Goal: Complete application form

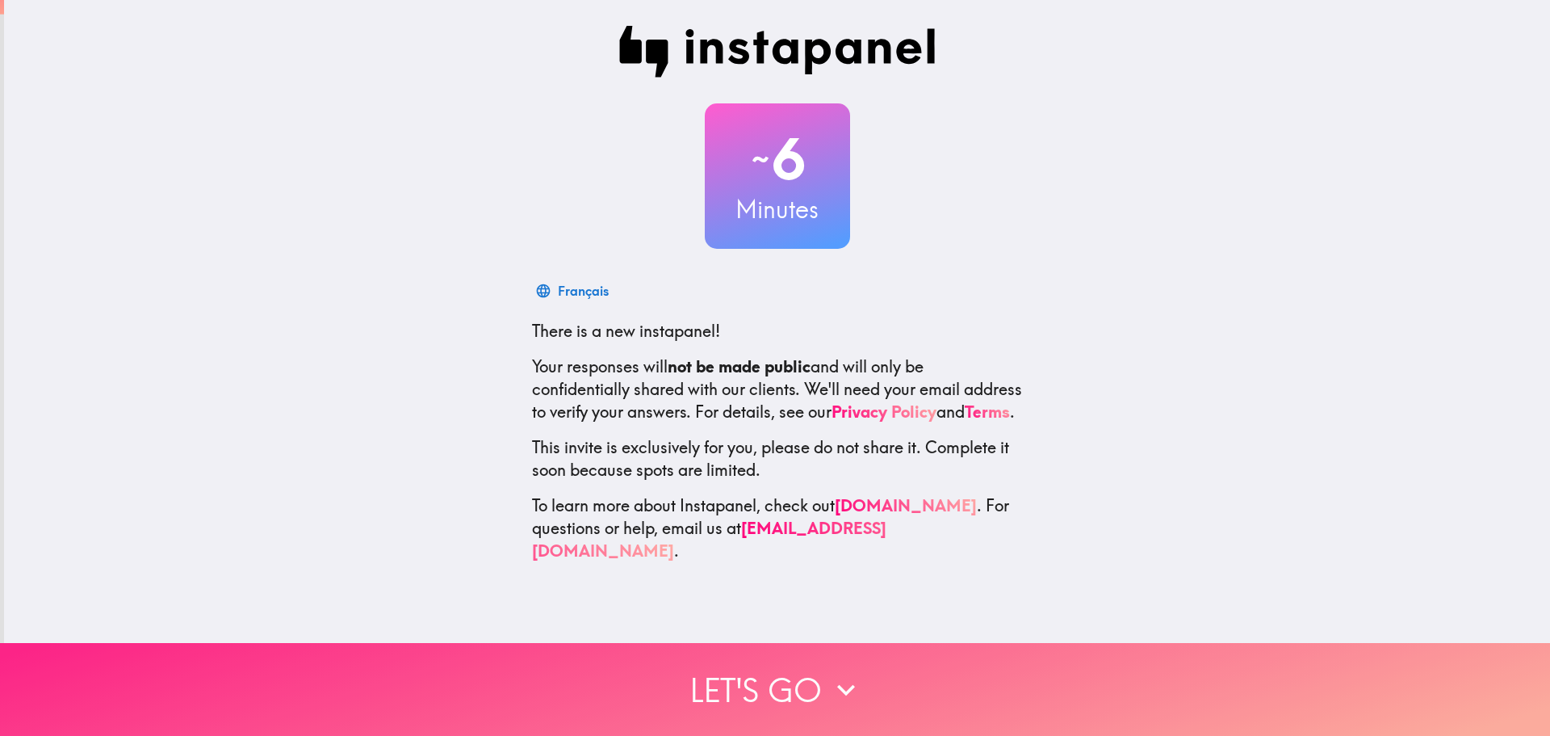
click at [839, 685] on icon "button" at bounding box center [846, 690] width 36 height 36
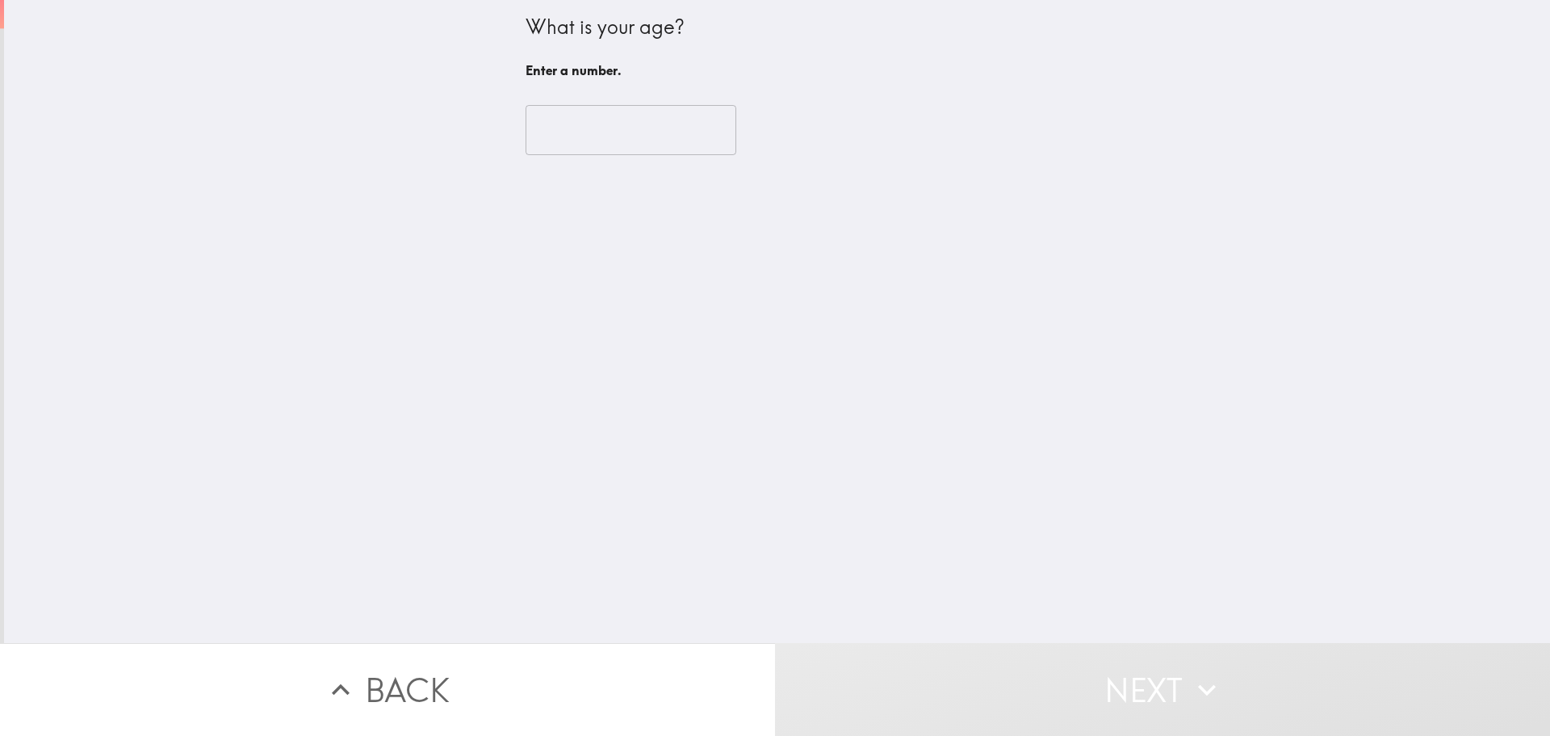
click at [612, 125] on input "number" at bounding box center [631, 130] width 211 height 50
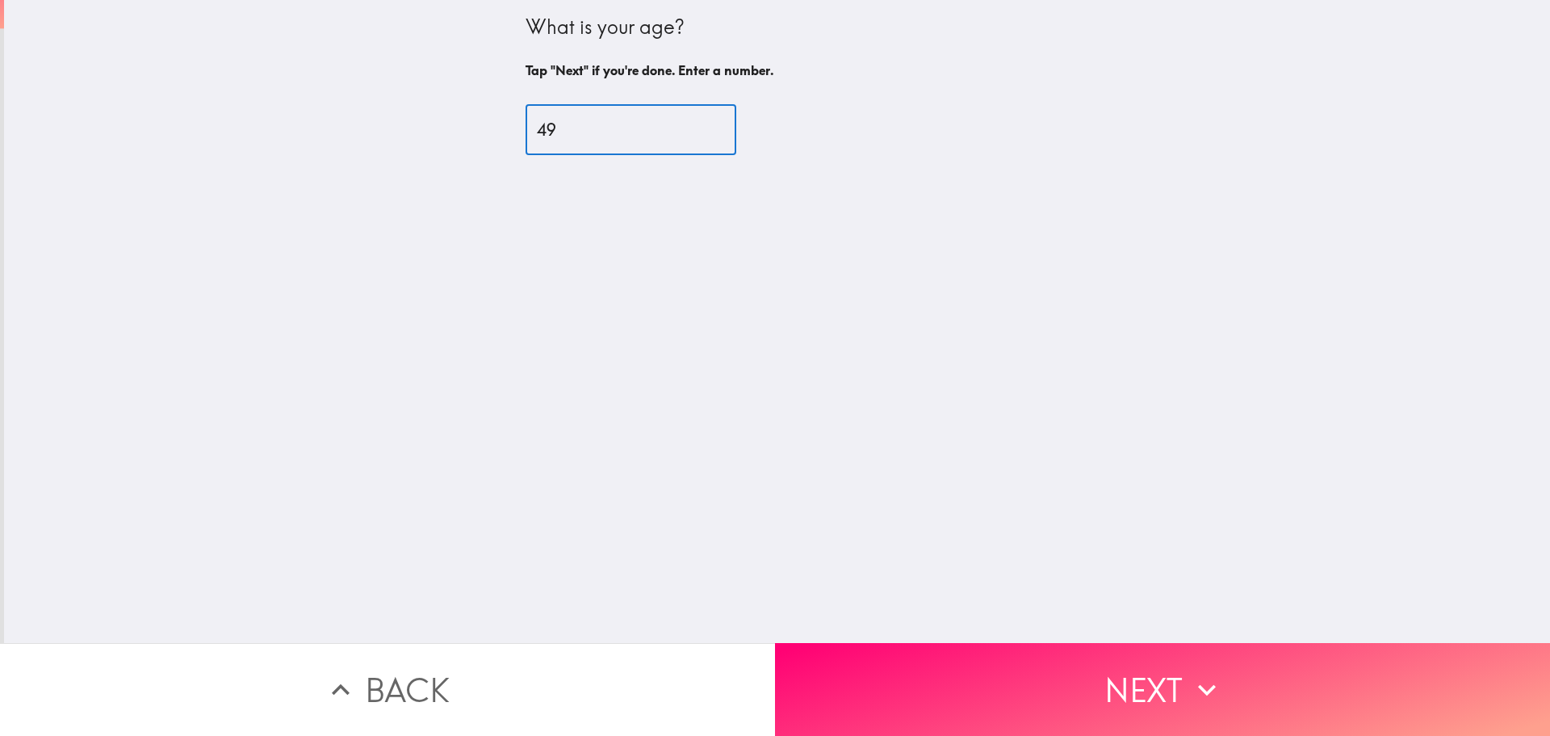
type input "49"
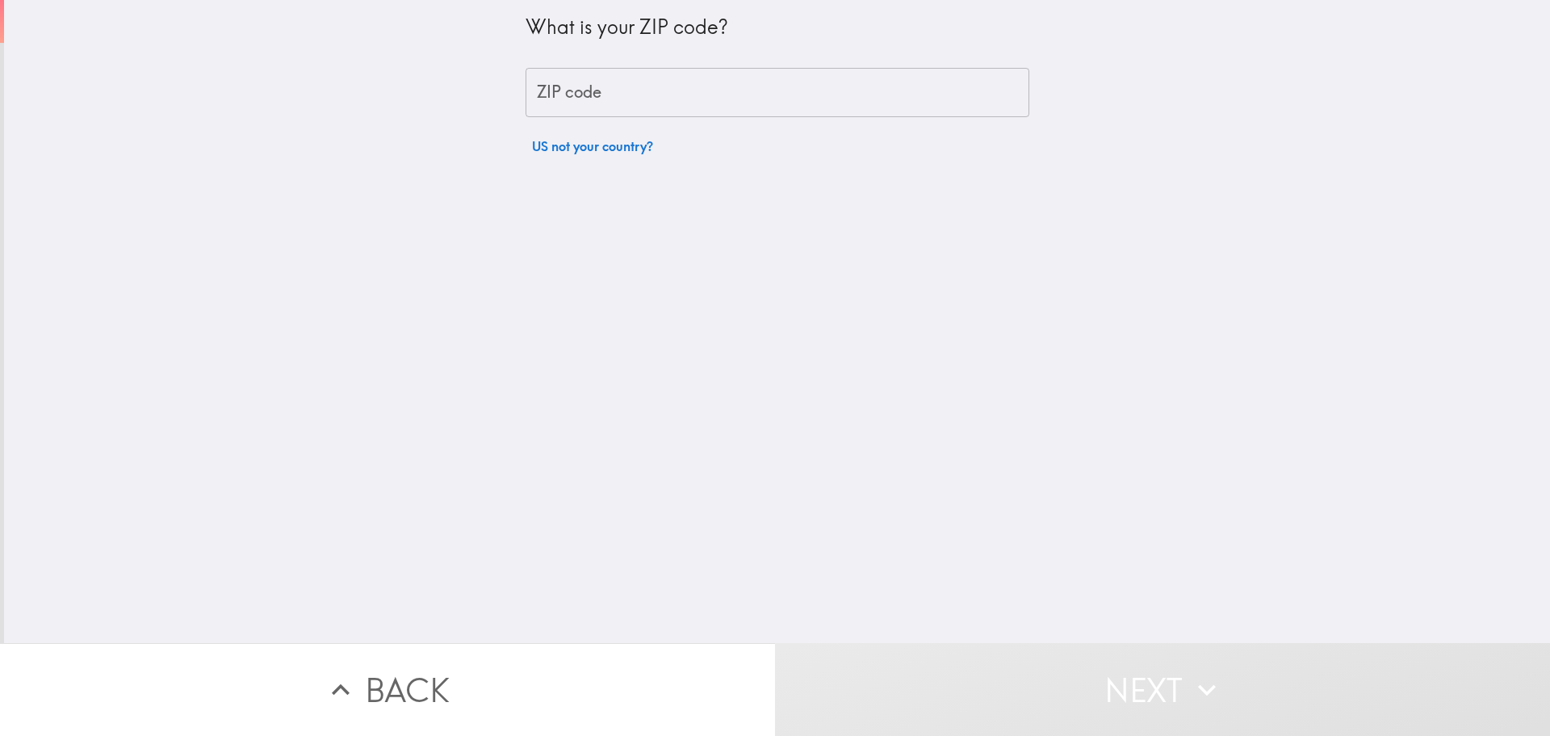
click at [735, 94] on input "ZIP code" at bounding box center [778, 93] width 504 height 50
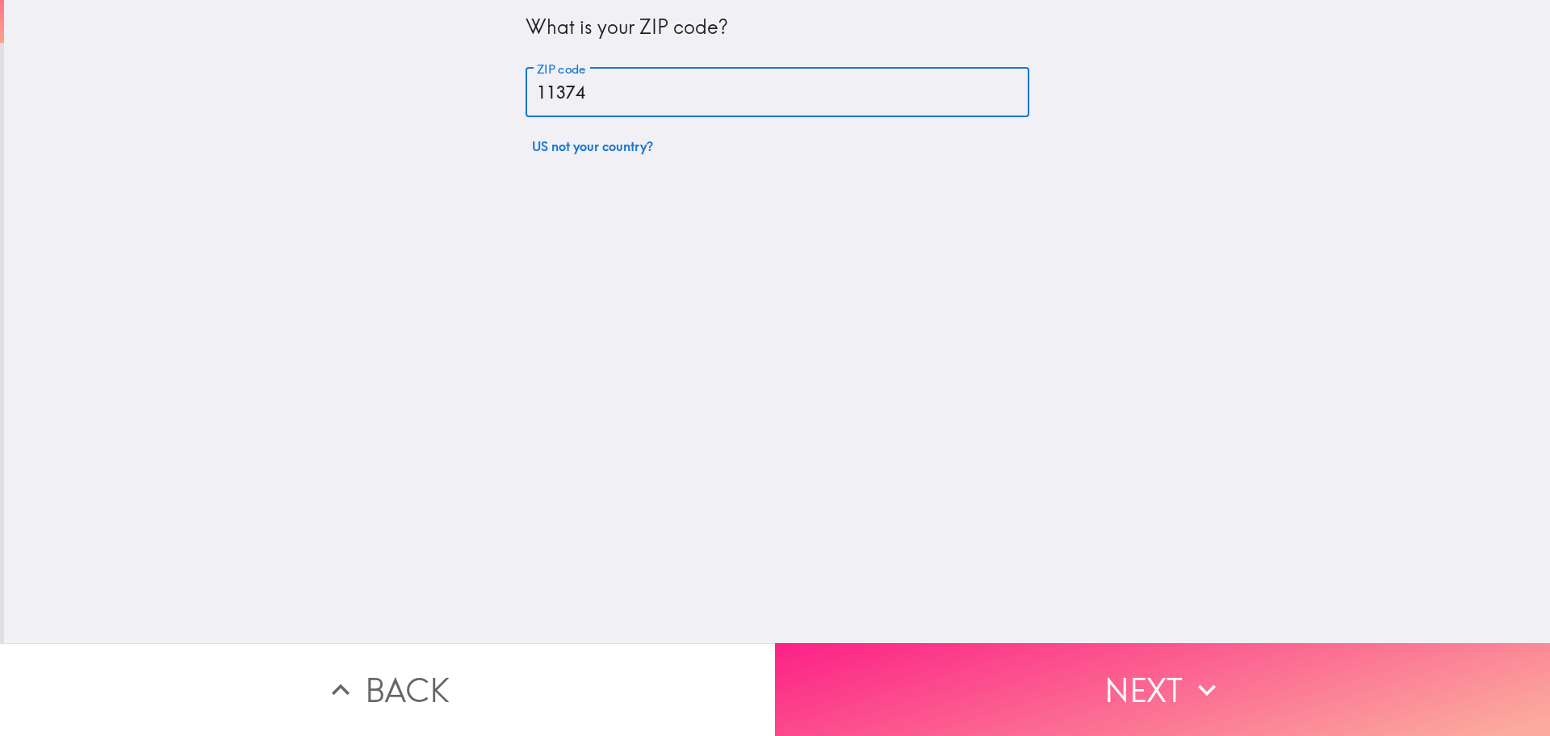
type input "11374"
click at [1157, 657] on button "Next" at bounding box center [1162, 689] width 775 height 93
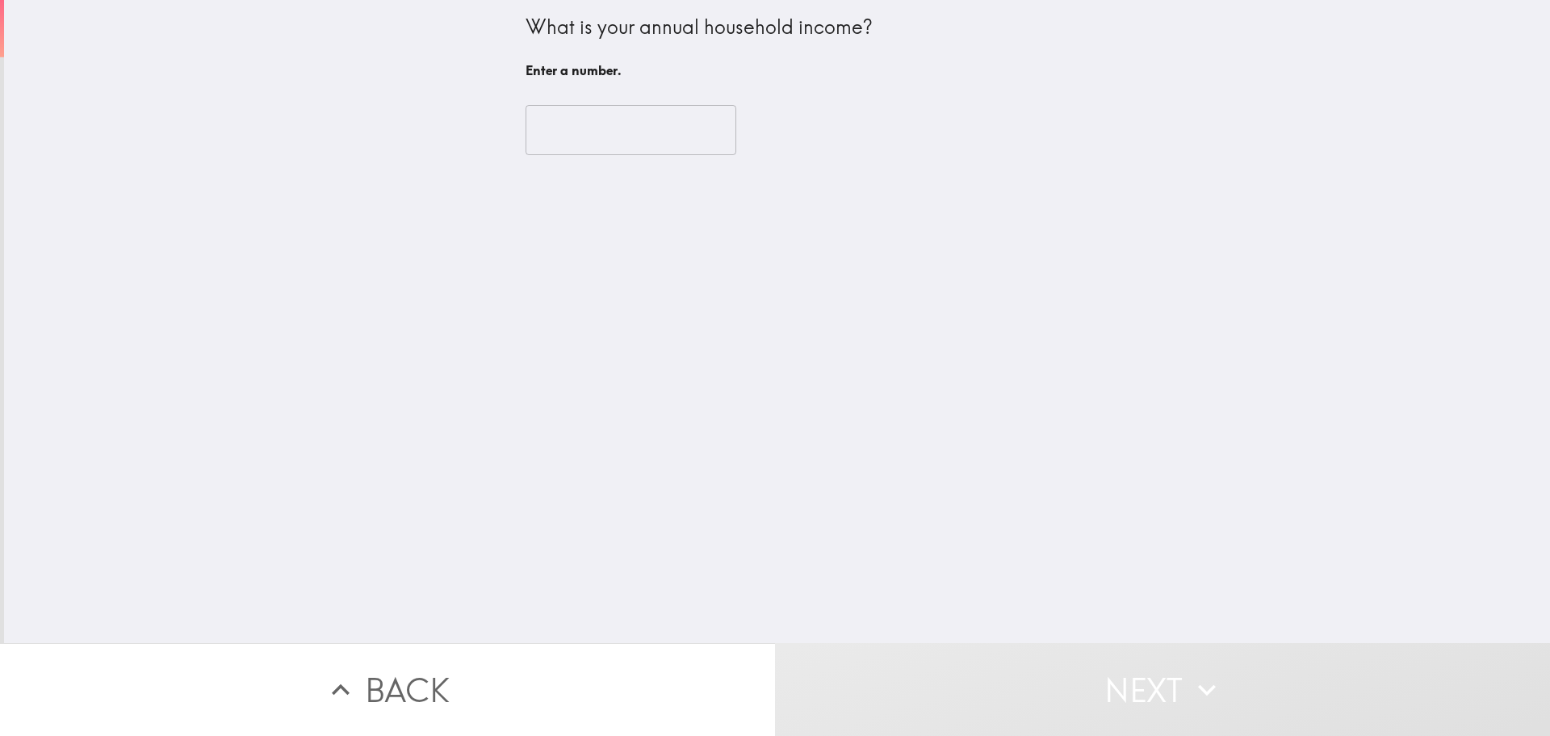
click at [632, 126] on input "number" at bounding box center [631, 130] width 211 height 50
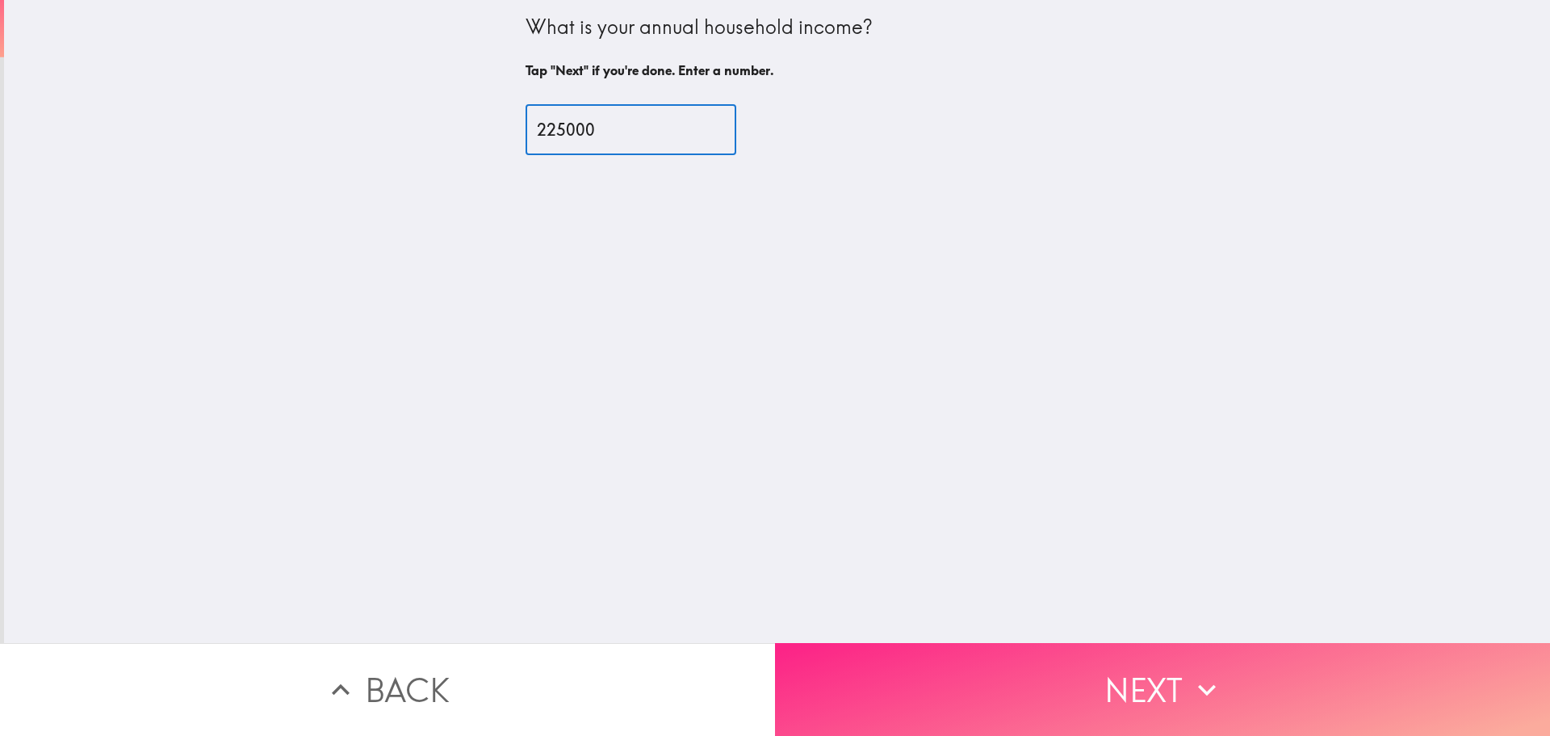
type input "225000"
click at [1146, 669] on button "Next" at bounding box center [1162, 689] width 775 height 93
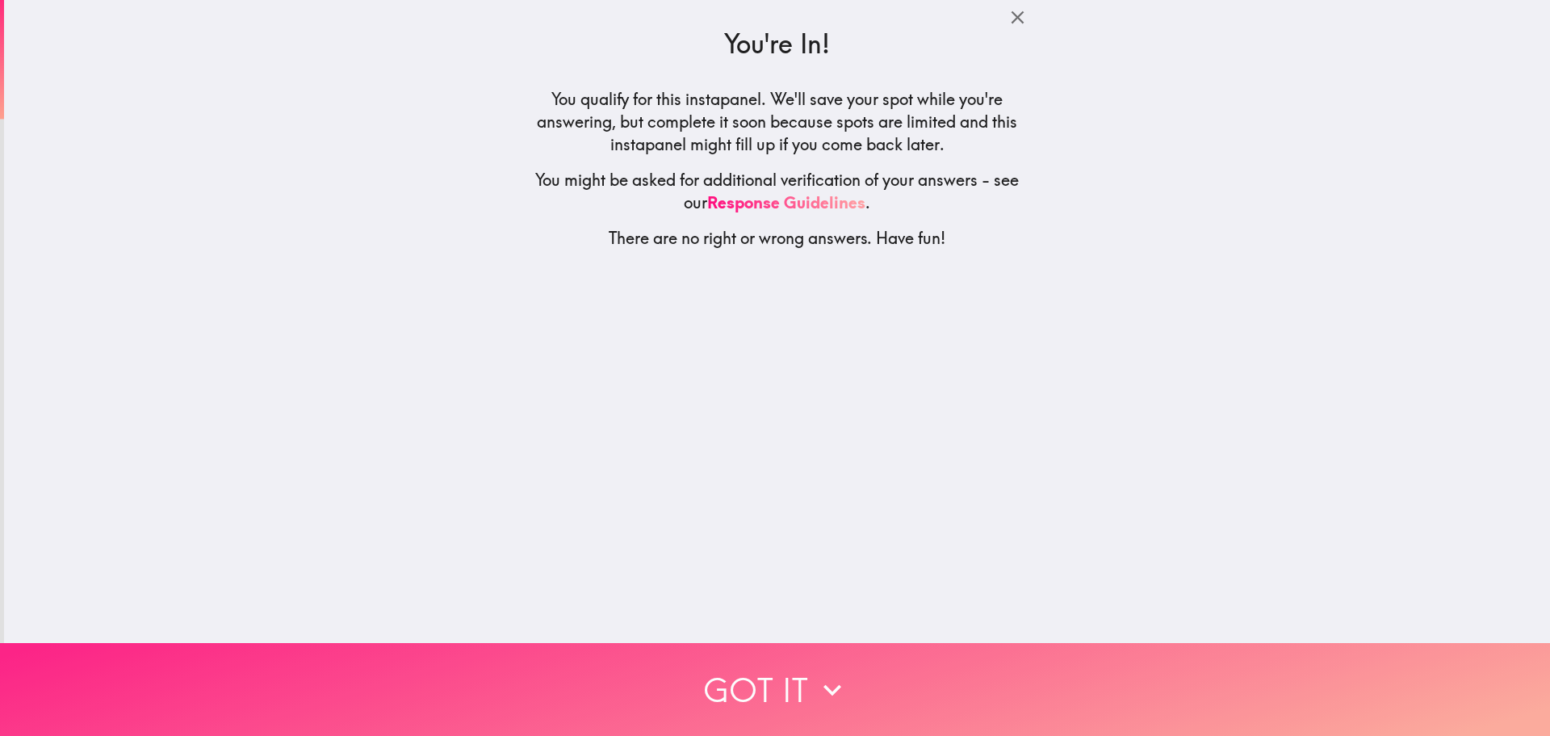
click at [873, 675] on button "Got it" at bounding box center [775, 689] width 1550 height 93
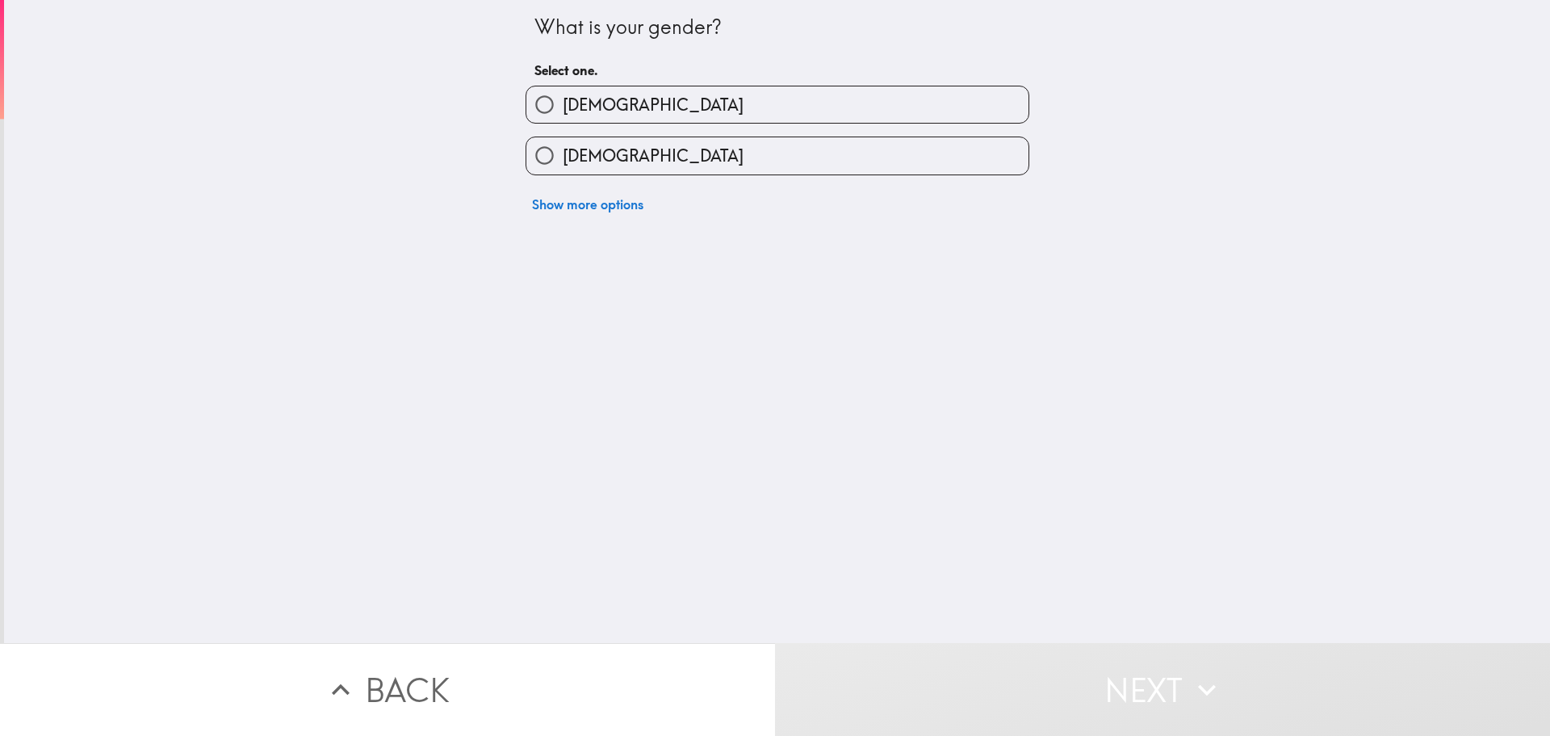
click at [548, 94] on input "[DEMOGRAPHIC_DATA]" at bounding box center [544, 104] width 36 height 36
radio input "true"
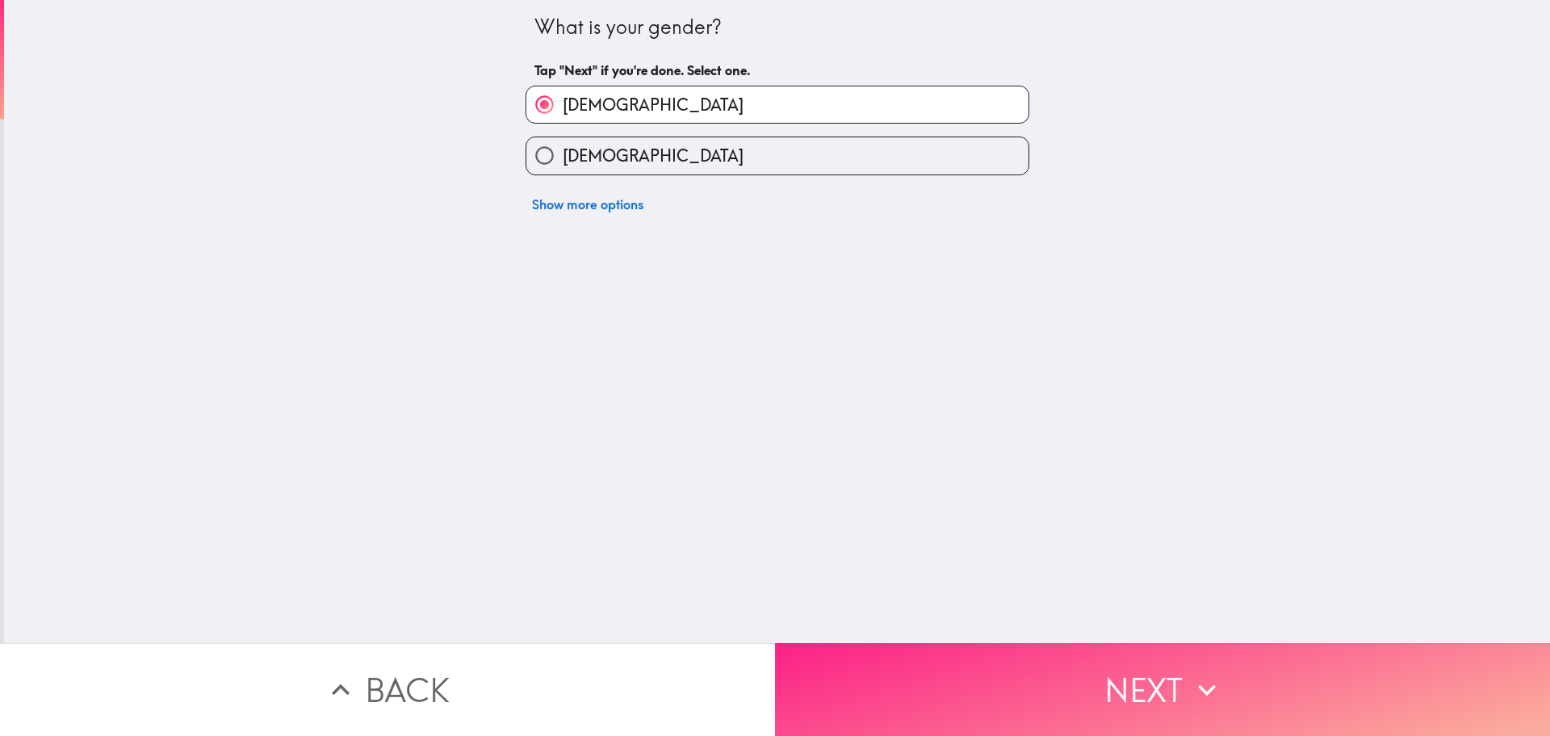
click at [1060, 676] on button "Next" at bounding box center [1162, 689] width 775 height 93
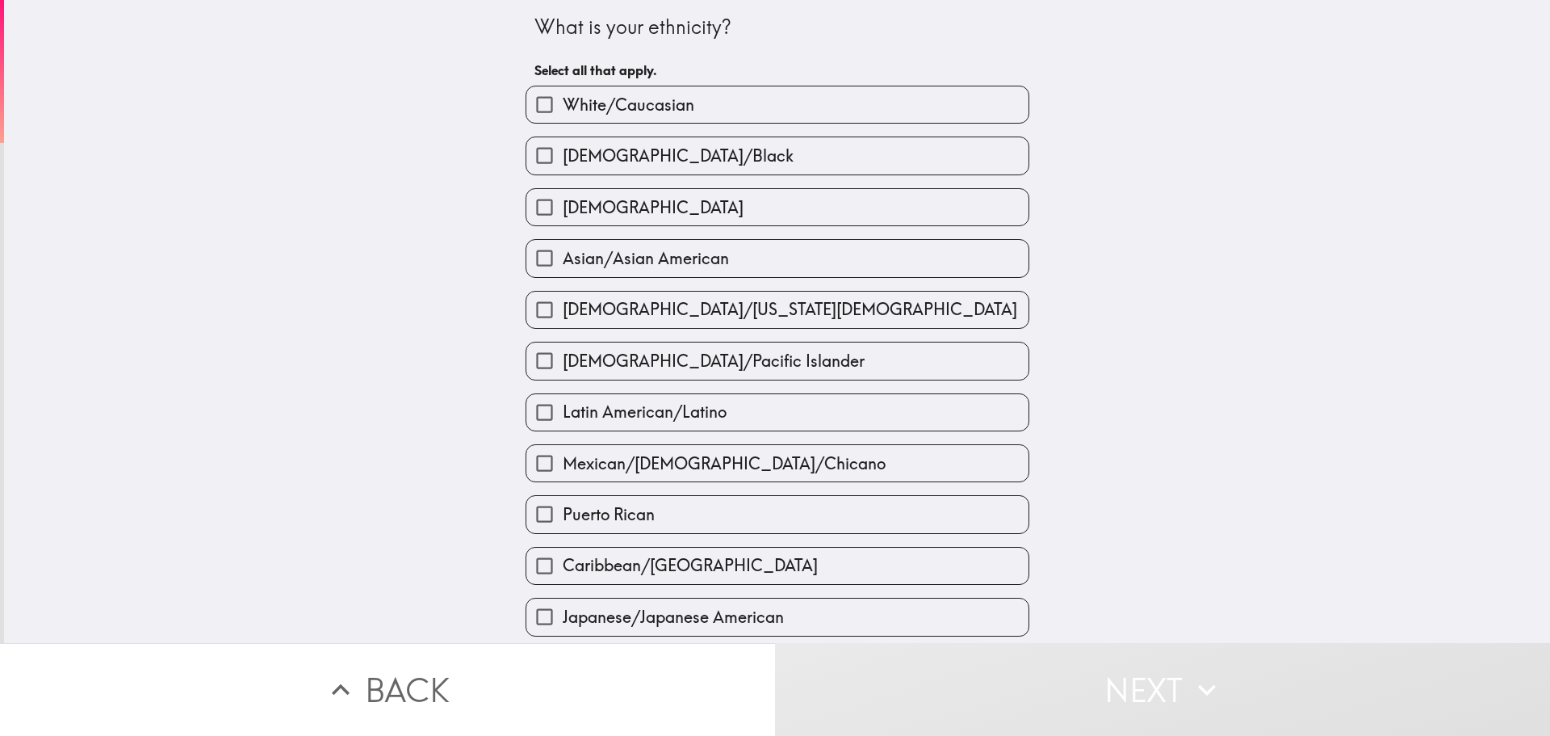
click at [636, 105] on span "White/Caucasian" at bounding box center [629, 105] width 132 height 23
click at [563, 105] on input "White/Caucasian" at bounding box center [544, 104] width 36 height 36
checkbox input "true"
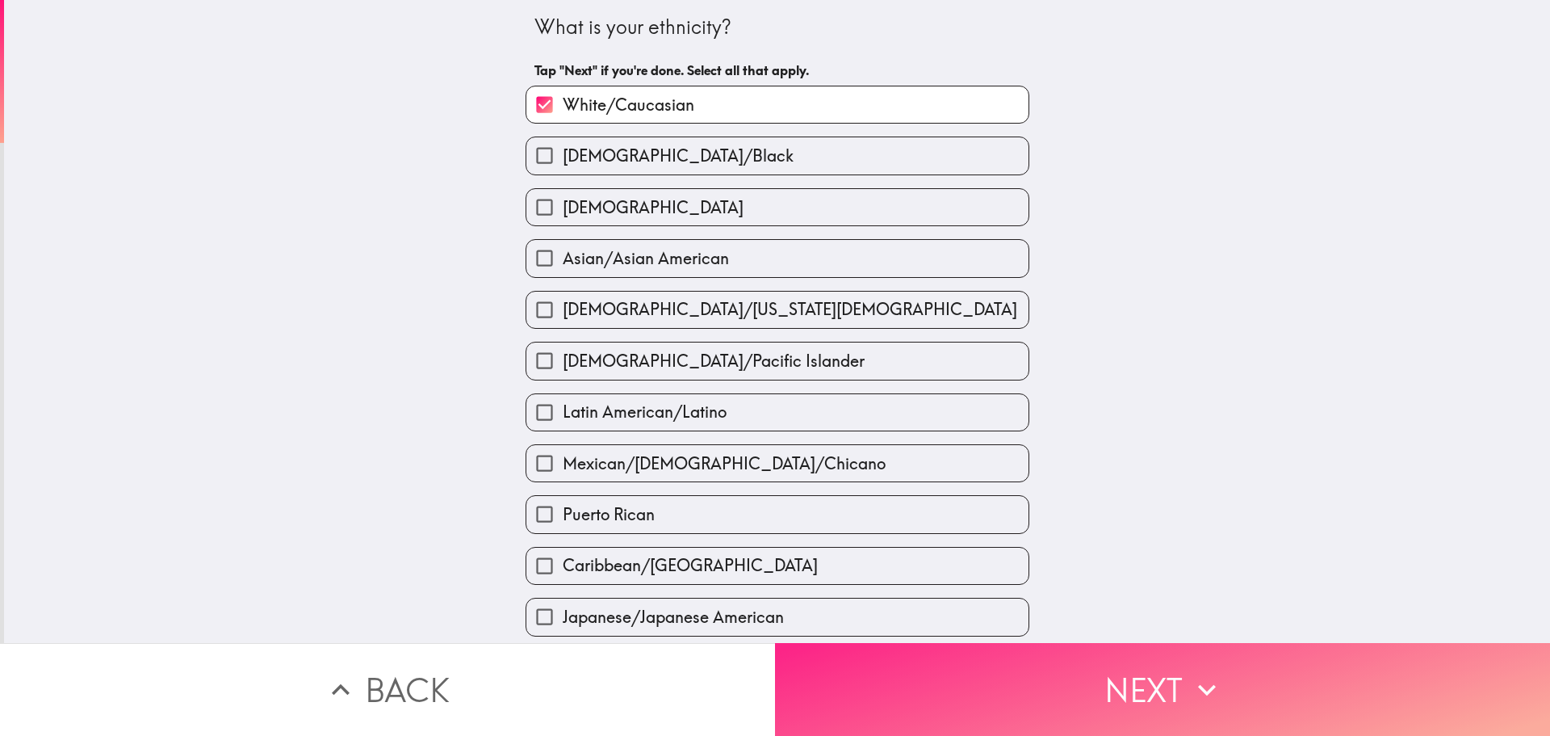
click at [1125, 673] on button "Next" at bounding box center [1162, 689] width 775 height 93
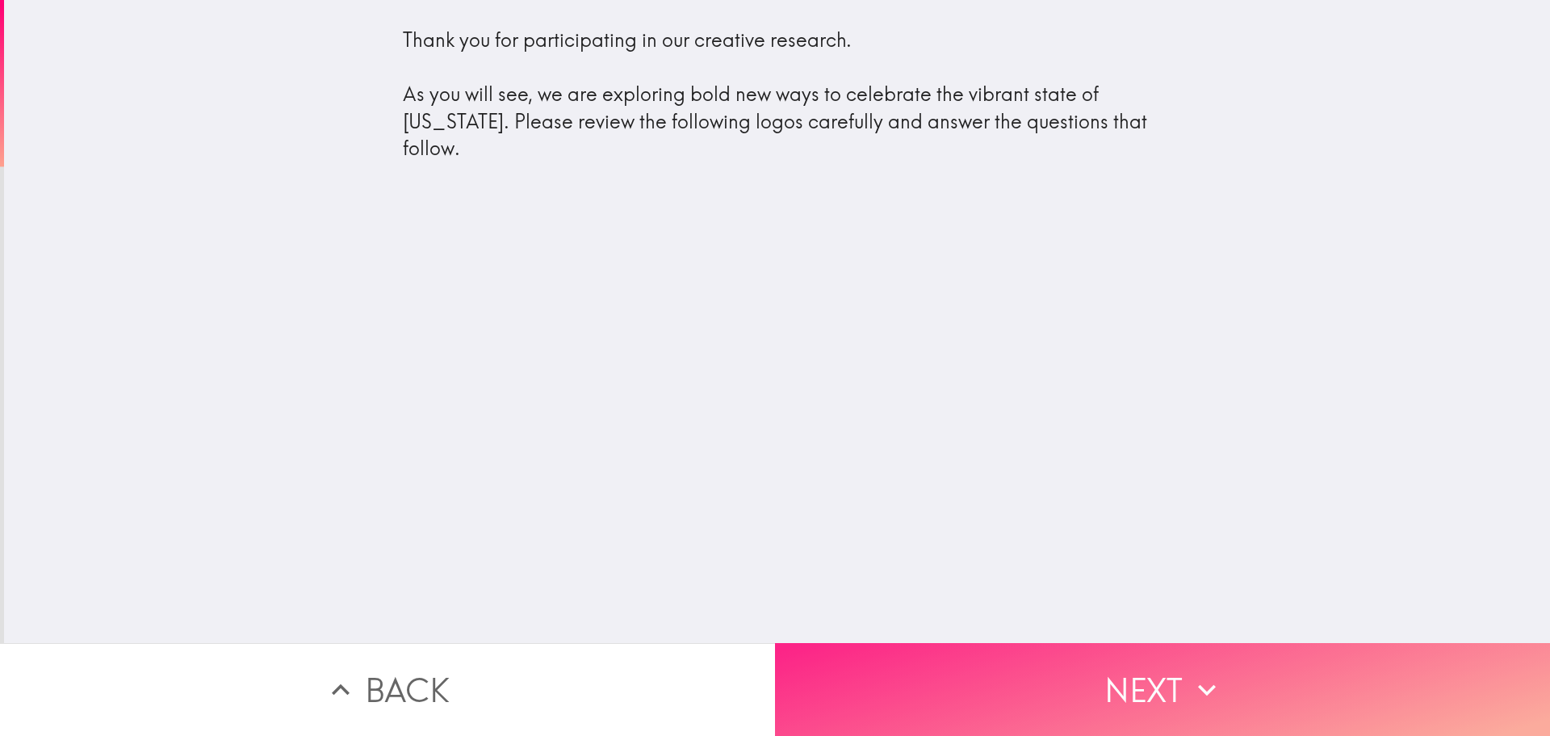
click at [1152, 669] on button "Next" at bounding box center [1162, 689] width 775 height 93
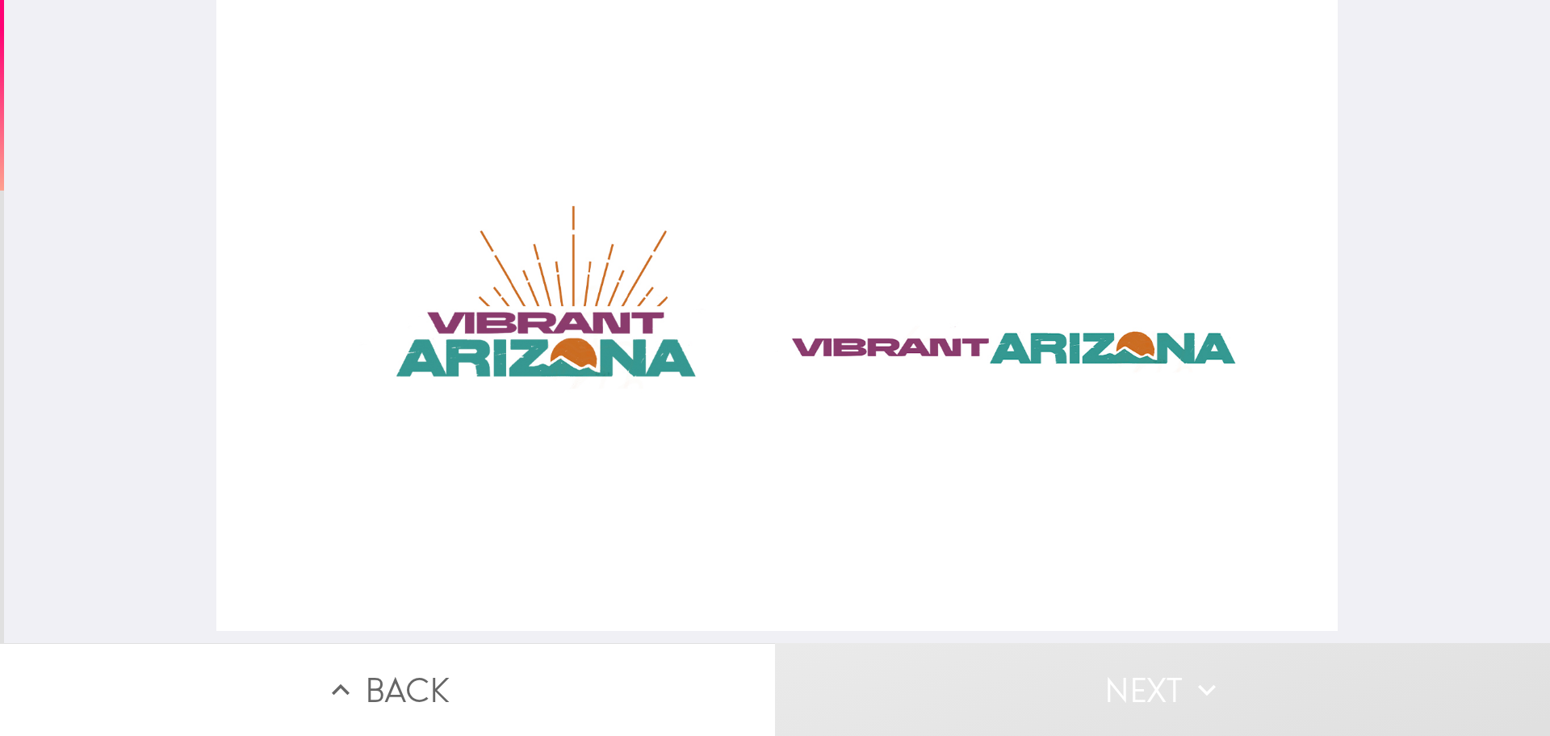
click at [881, 322] on div at bounding box center [776, 315] width 1121 height 631
click at [655, 374] on div at bounding box center [776, 315] width 1121 height 631
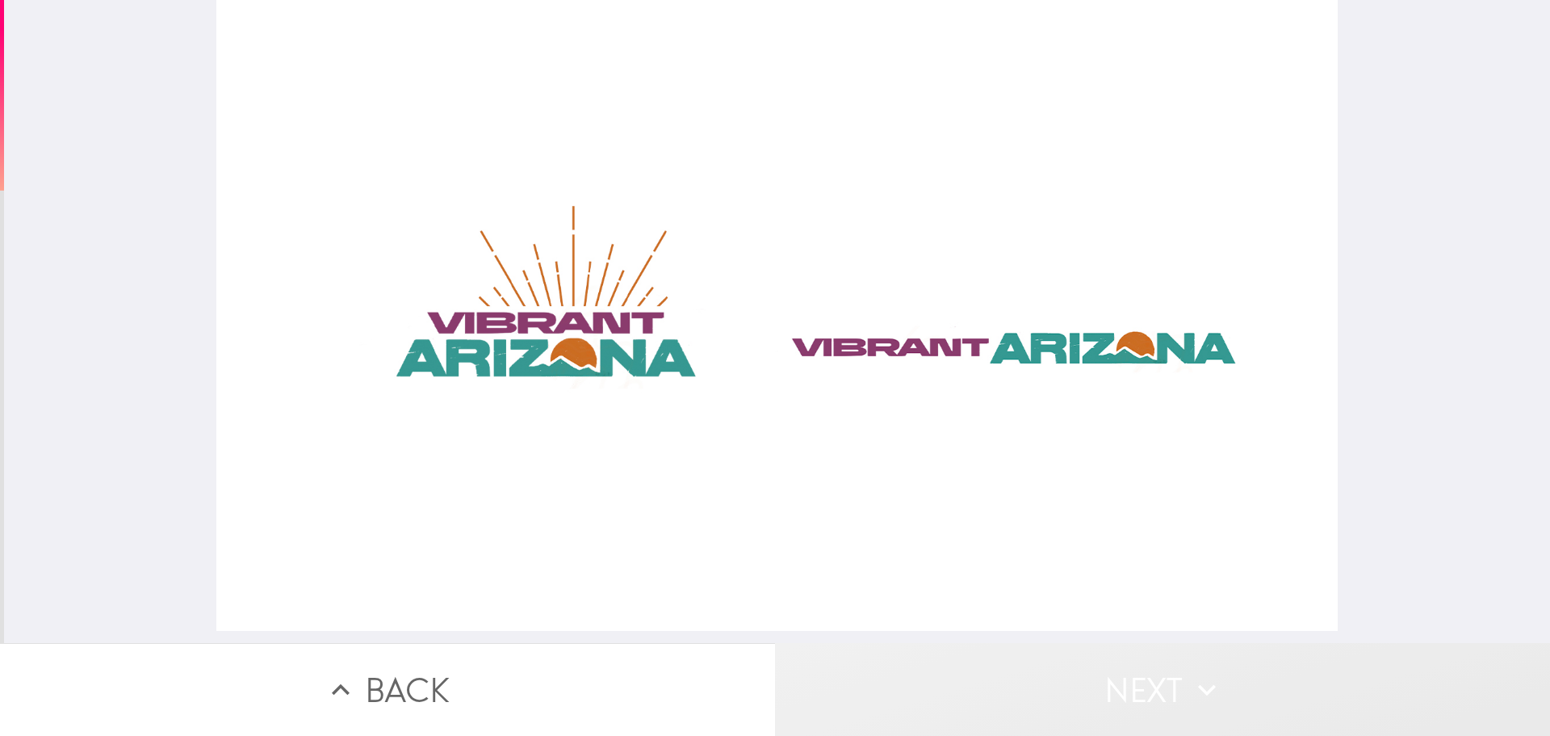
click at [1166, 679] on button "Next" at bounding box center [1162, 689] width 775 height 93
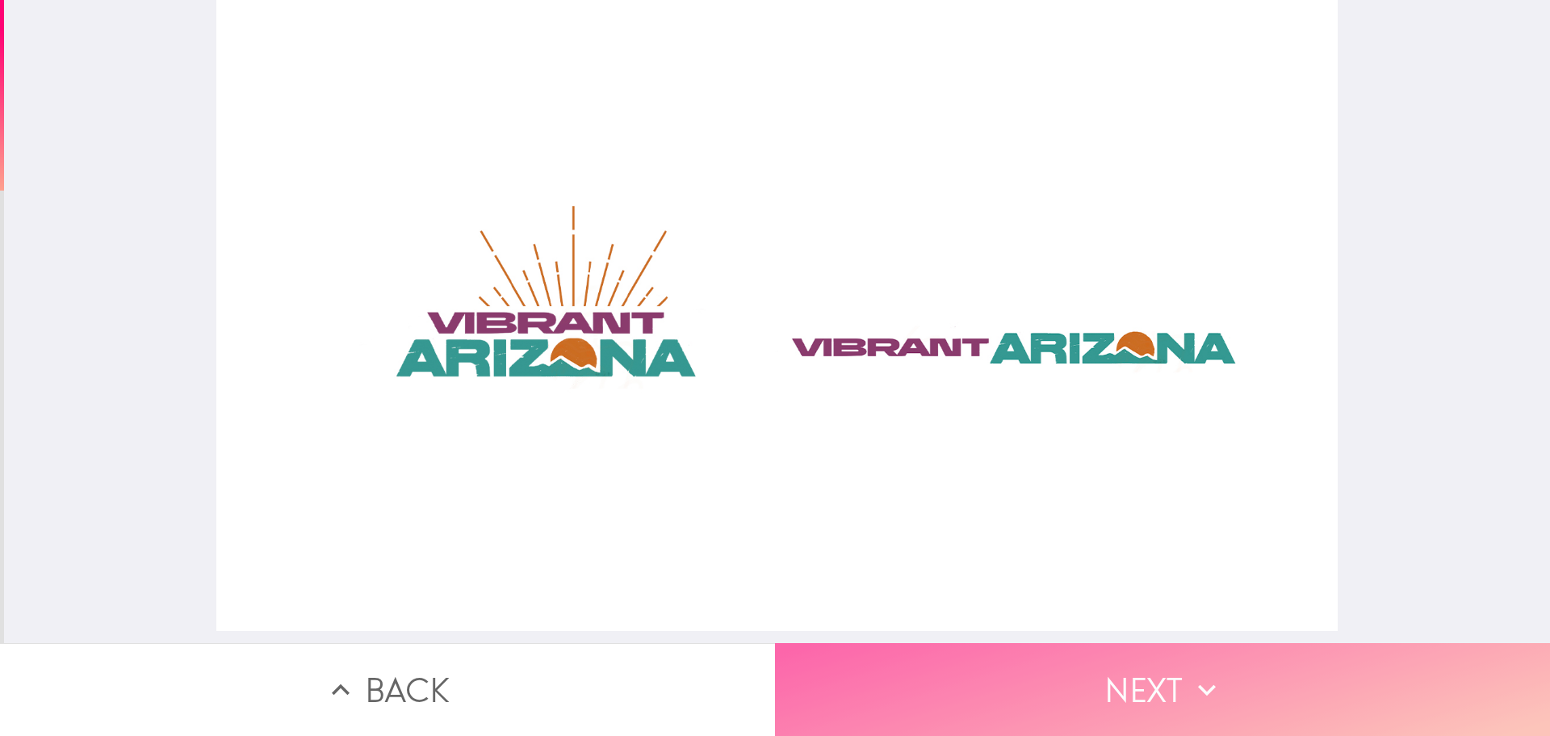
click at [1178, 670] on button "Next" at bounding box center [1162, 689] width 775 height 93
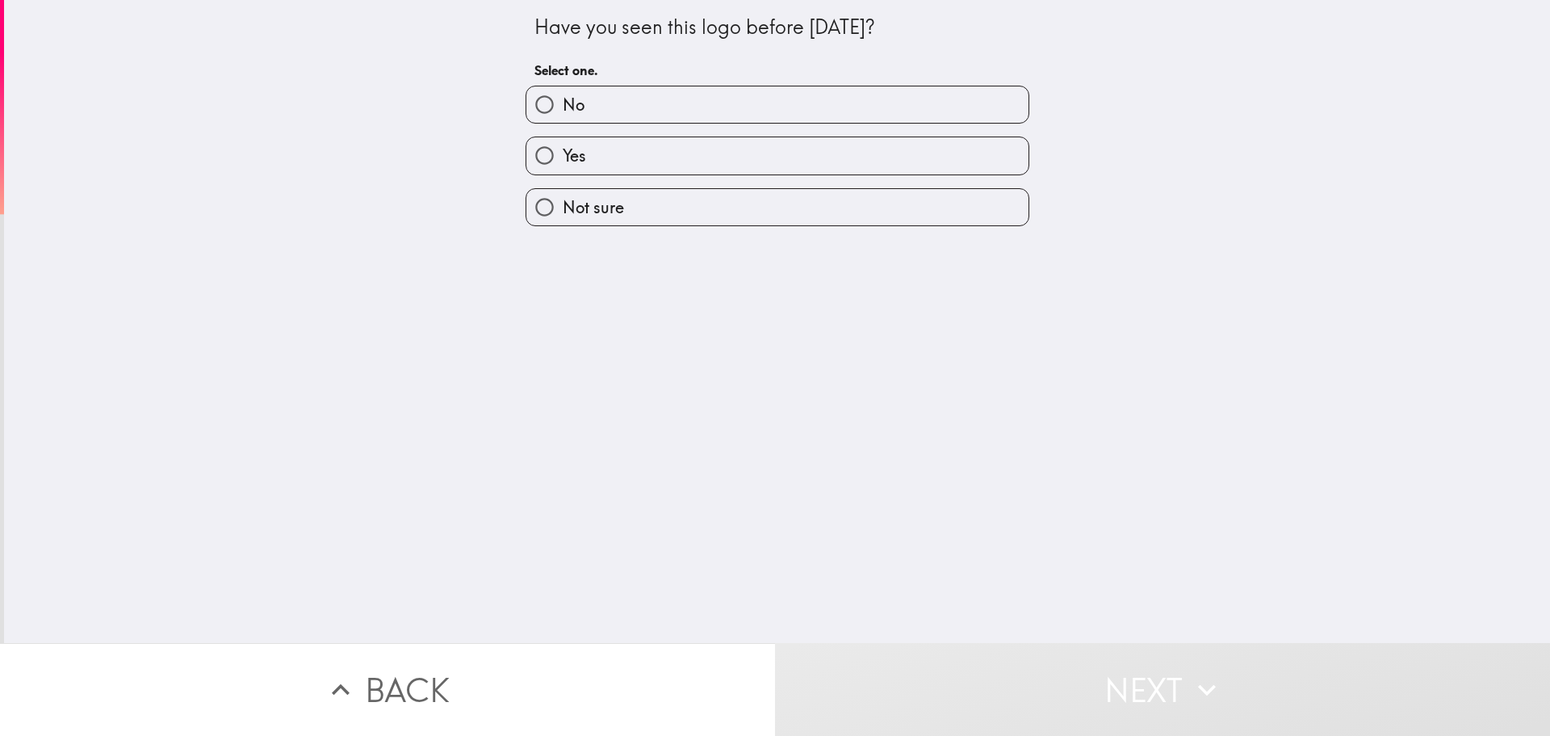
click at [674, 120] on label "No" at bounding box center [777, 104] width 502 height 36
click at [563, 120] on input "No" at bounding box center [544, 104] width 36 height 36
radio input "true"
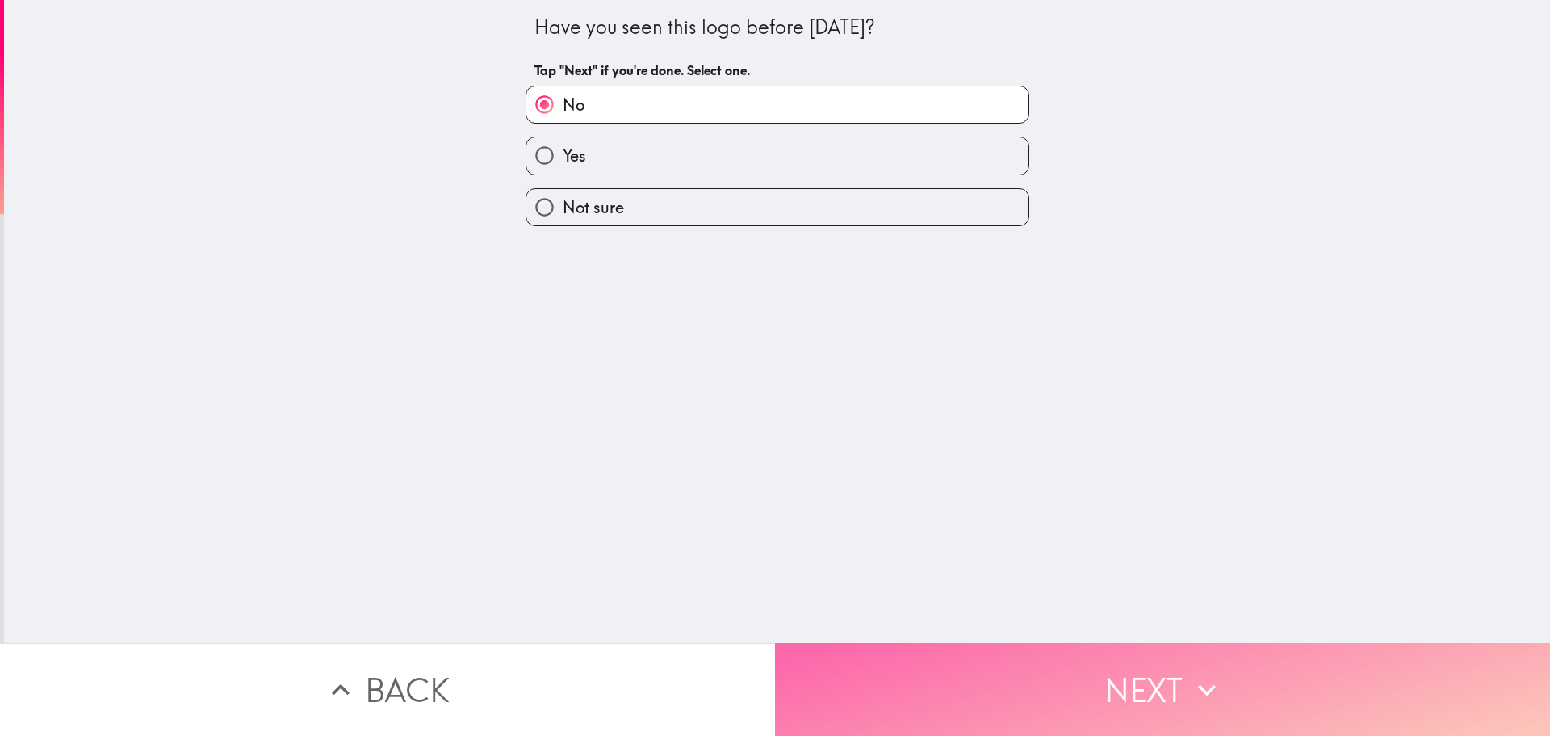
click at [1151, 688] on button "Next" at bounding box center [1162, 689] width 775 height 93
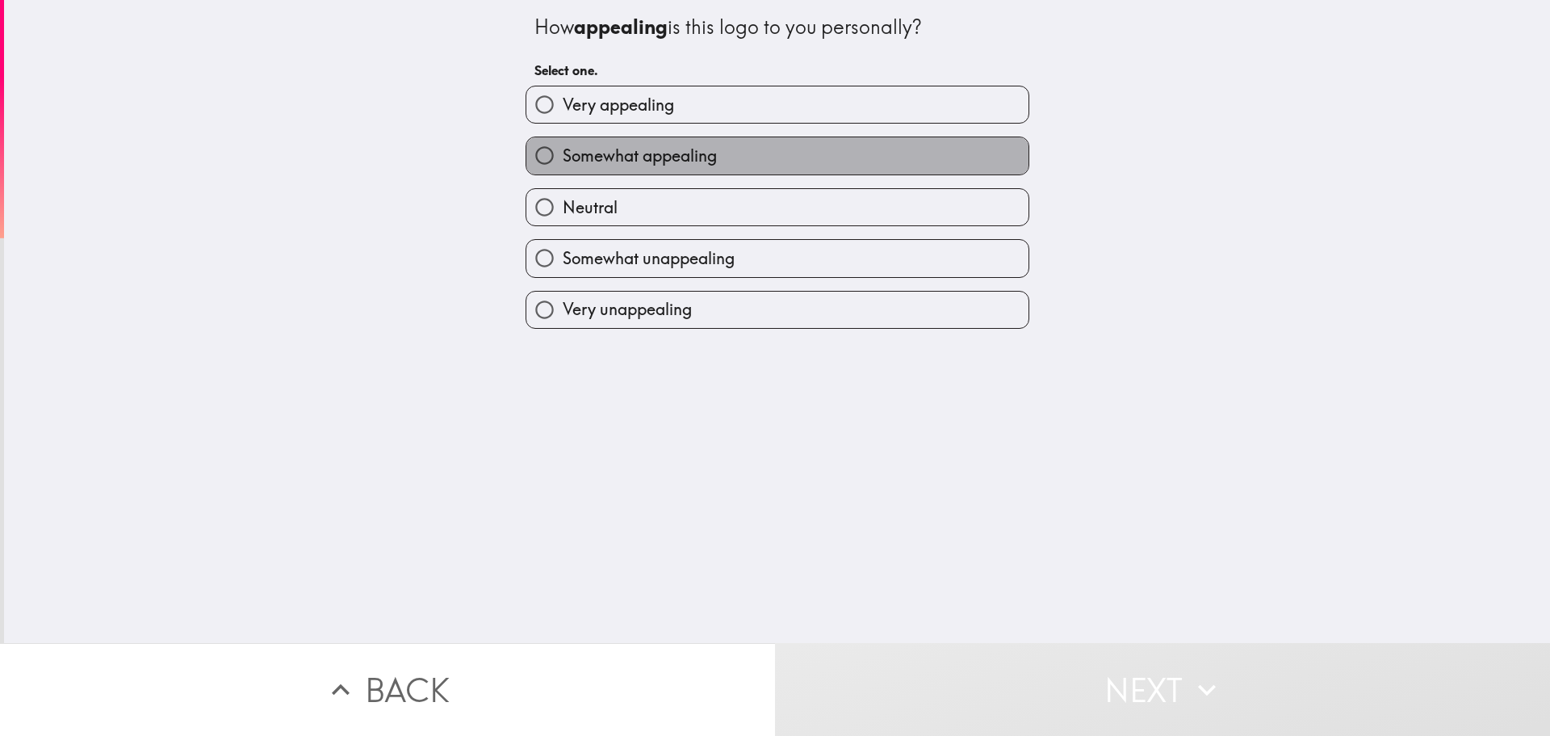
click at [680, 165] on span "Somewhat appealing" at bounding box center [640, 156] width 154 height 23
click at [563, 165] on input "Somewhat appealing" at bounding box center [544, 155] width 36 height 36
radio input "true"
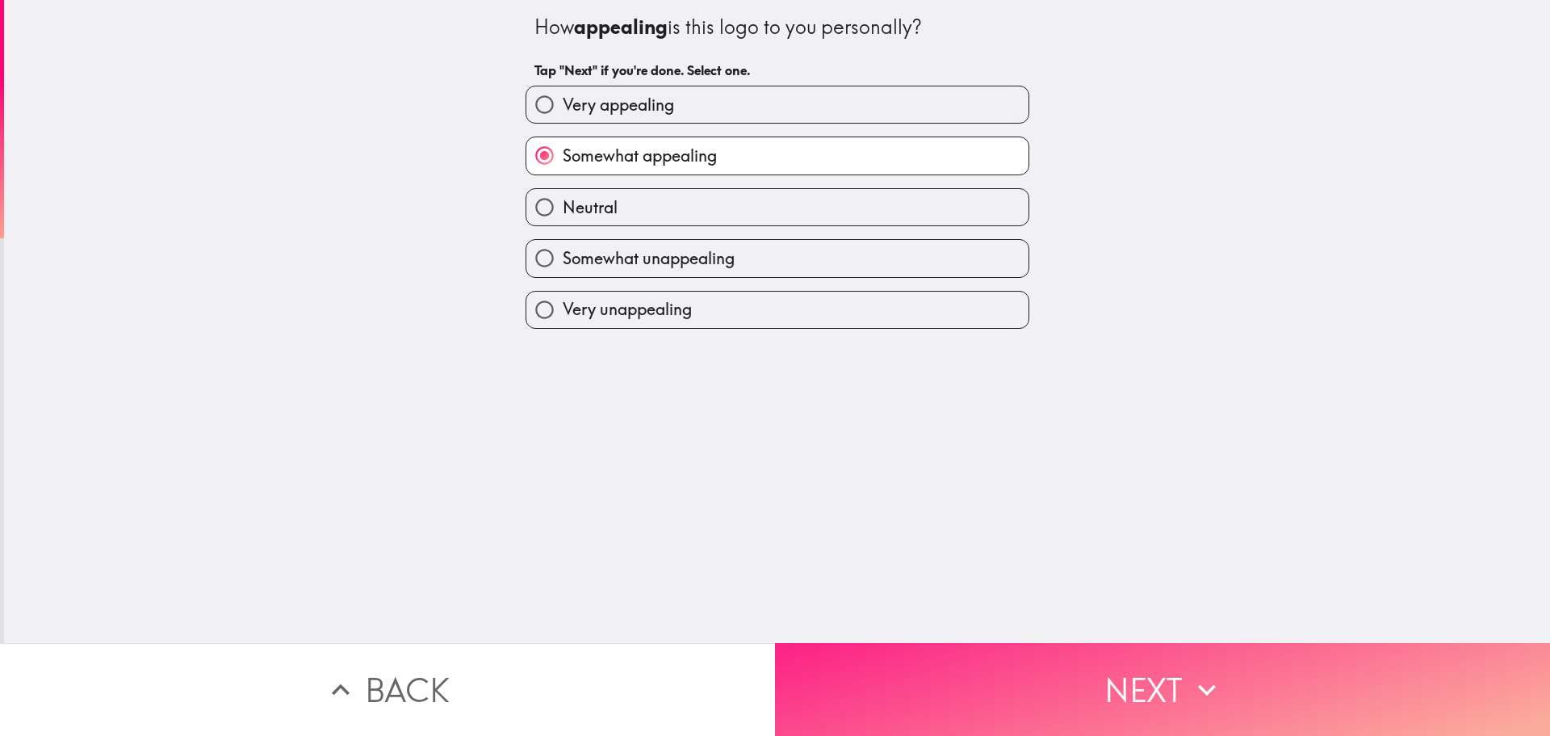
click at [1204, 700] on button "Next" at bounding box center [1162, 689] width 775 height 93
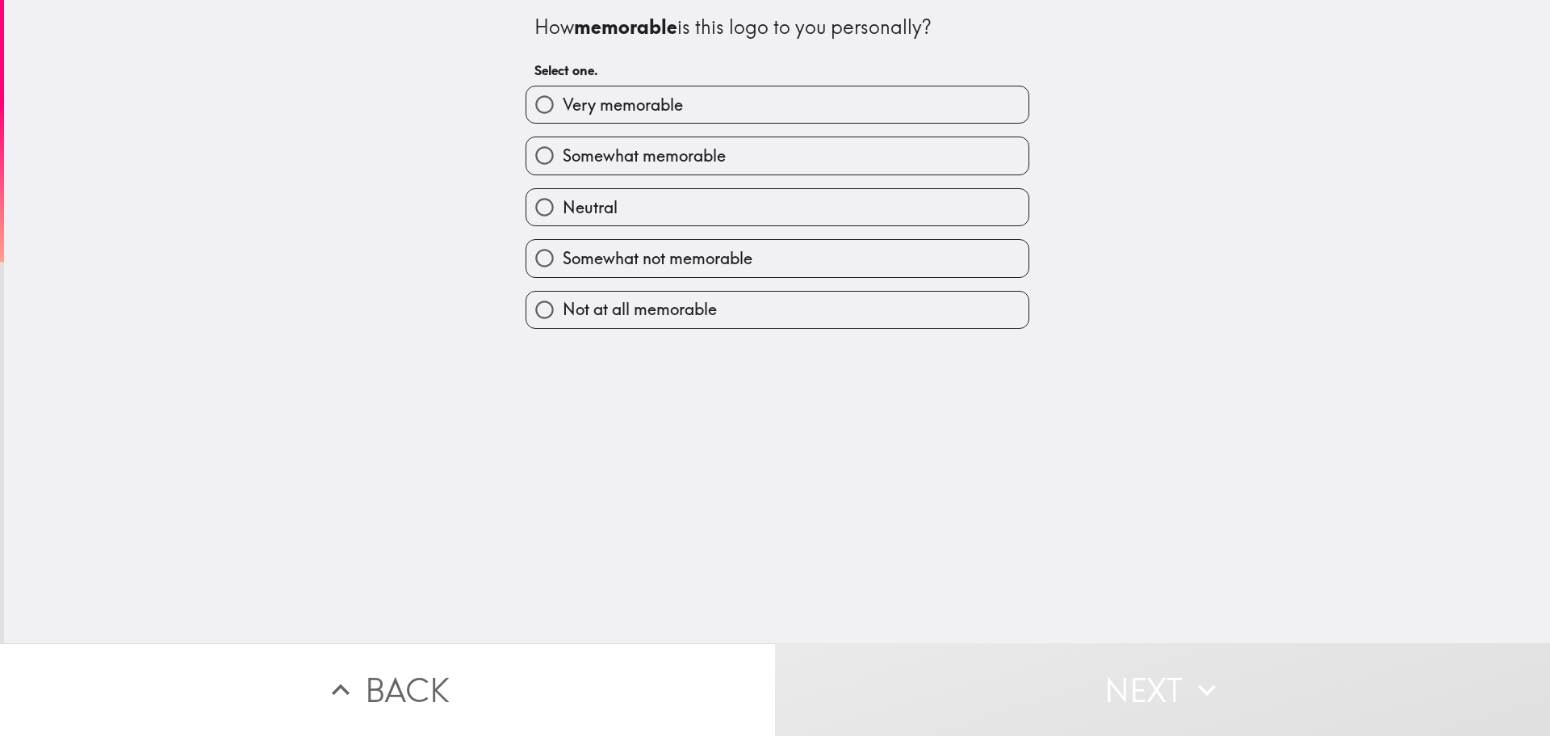
click at [758, 160] on label "Somewhat memorable" at bounding box center [777, 155] width 502 height 36
click at [563, 160] on input "Somewhat memorable" at bounding box center [544, 155] width 36 height 36
radio input "true"
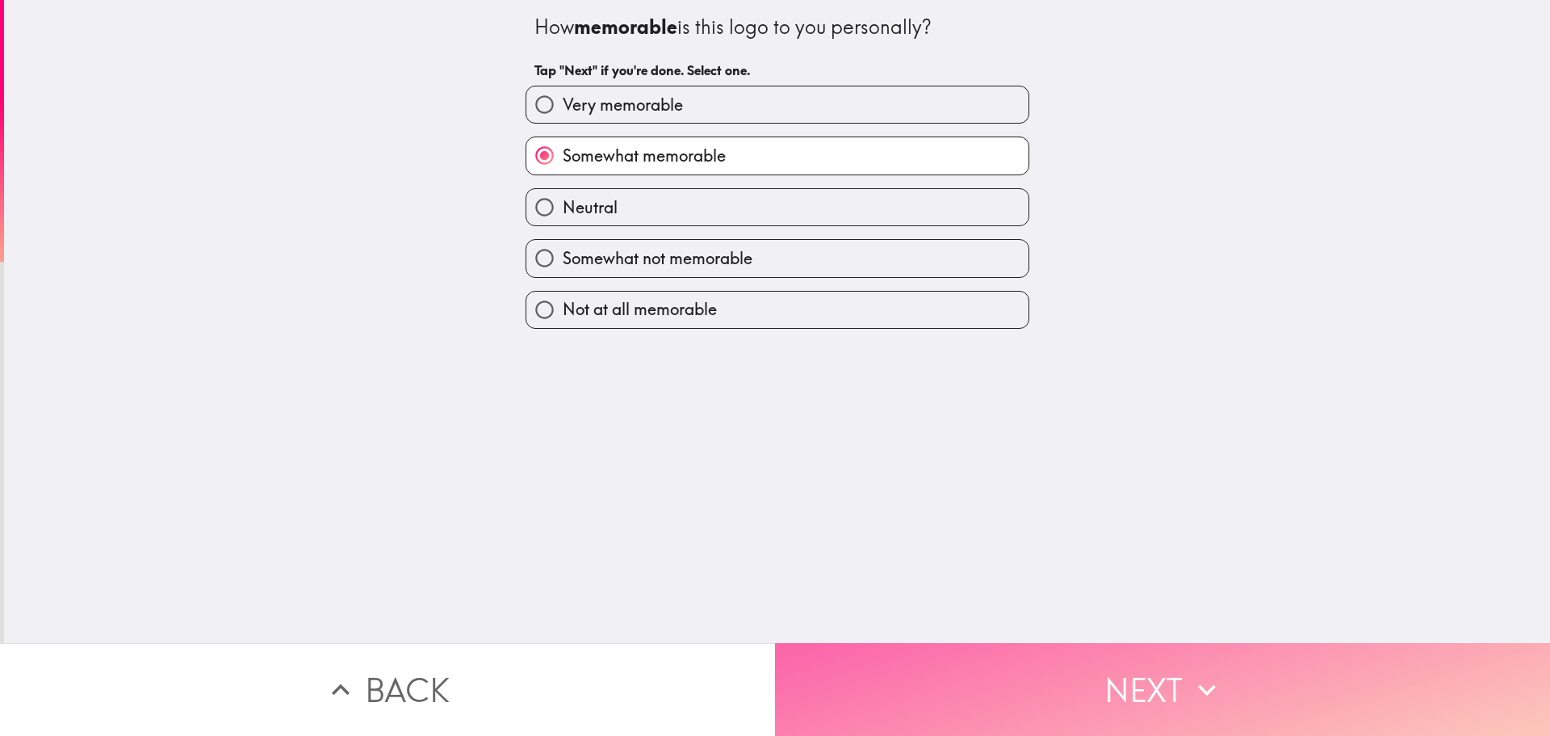
click at [1179, 673] on button "Next" at bounding box center [1162, 689] width 775 height 93
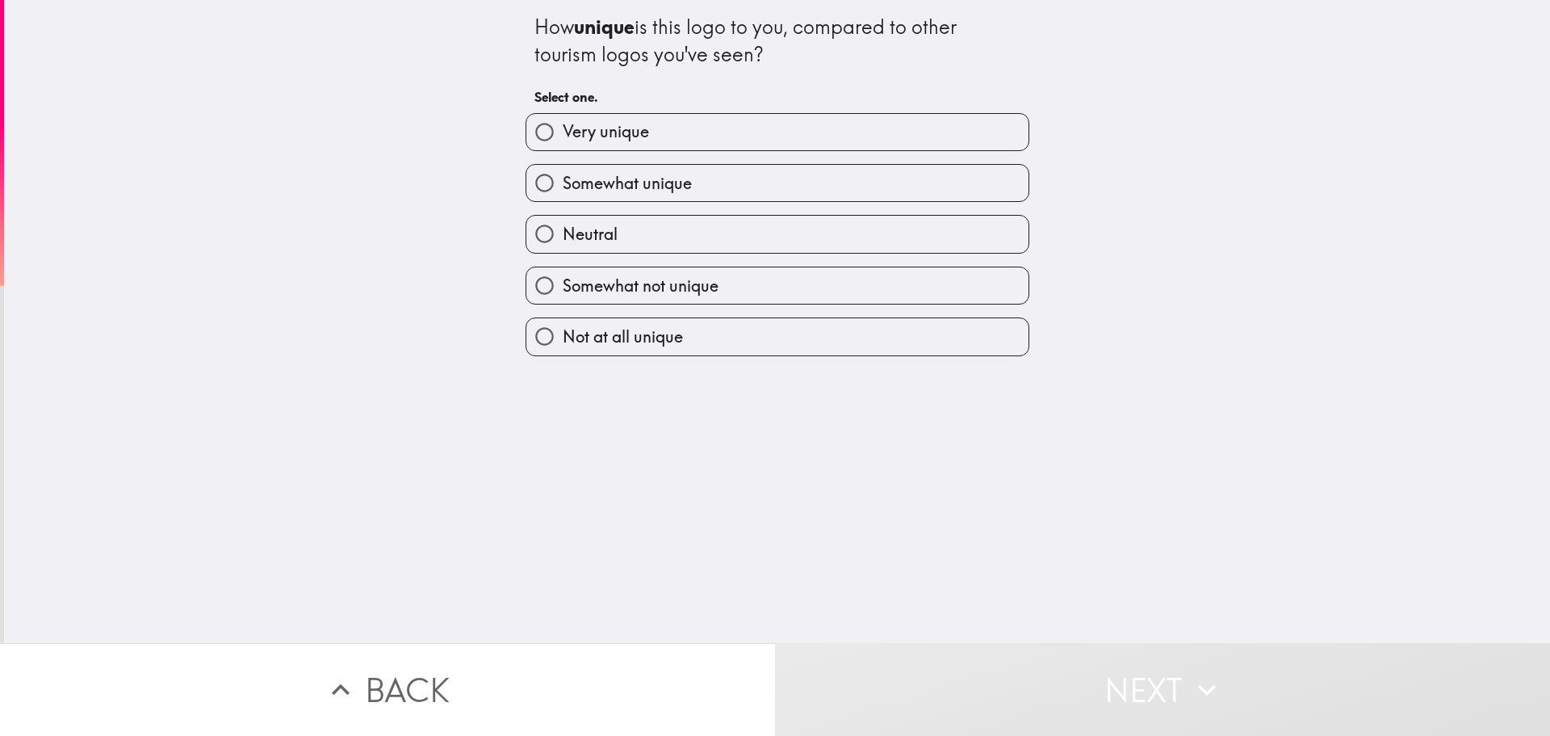
click at [719, 177] on label "Somewhat unique" at bounding box center [777, 183] width 502 height 36
click at [563, 177] on input "Somewhat unique" at bounding box center [544, 183] width 36 height 36
radio input "true"
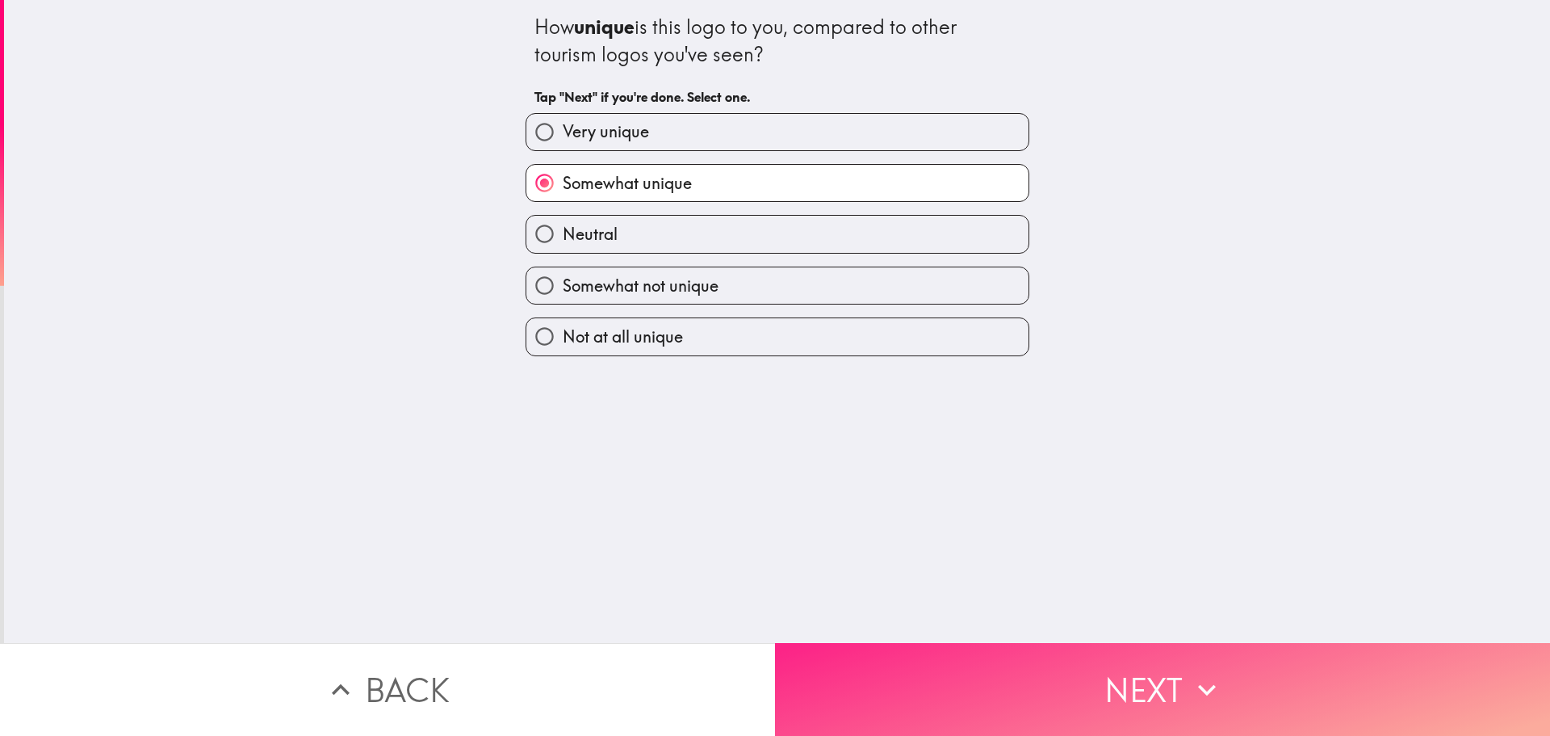
click at [1163, 696] on button "Next" at bounding box center [1162, 689] width 775 height 93
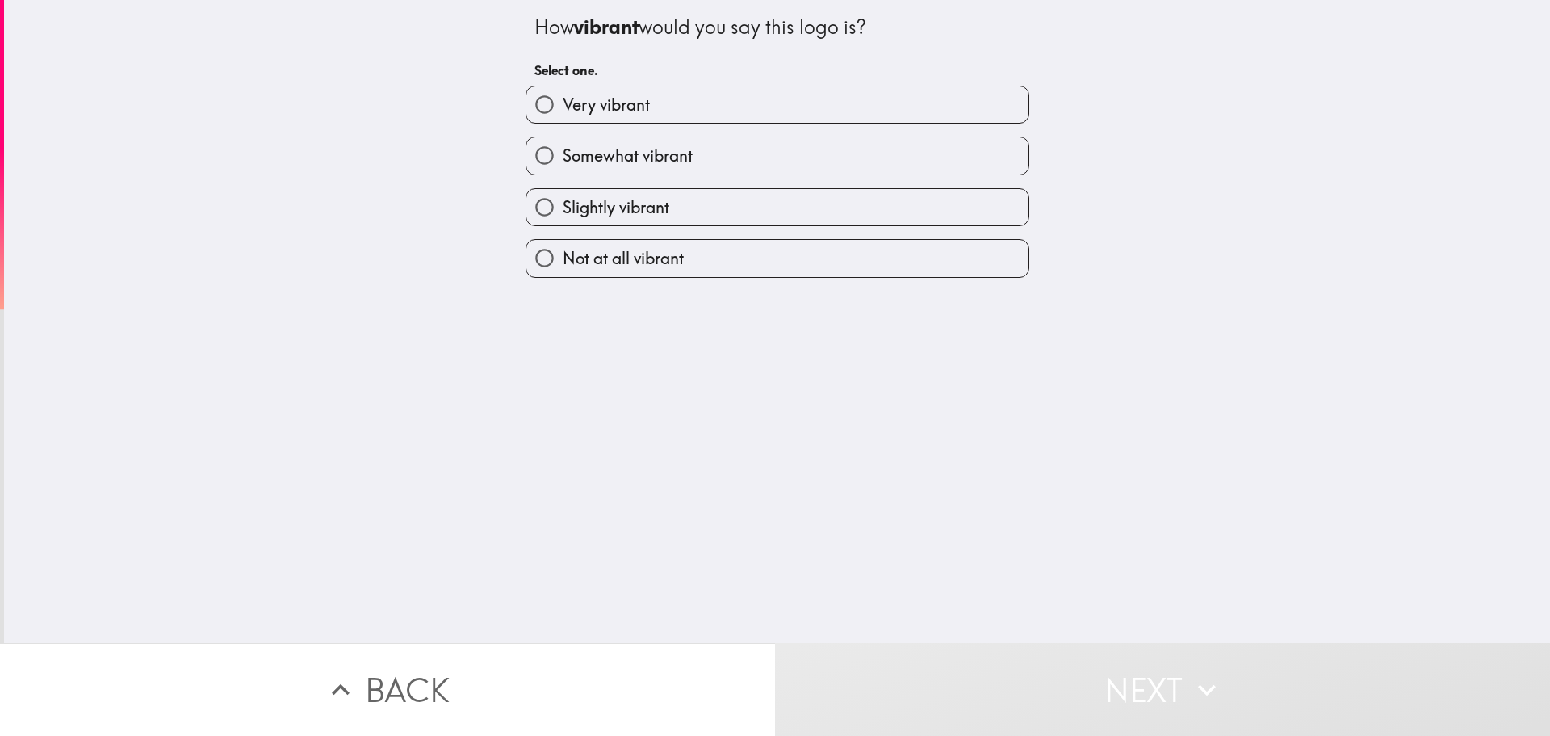
click at [661, 155] on span "Somewhat vibrant" at bounding box center [628, 156] width 130 height 23
click at [563, 155] on input "Somewhat vibrant" at bounding box center [544, 155] width 36 height 36
radio input "true"
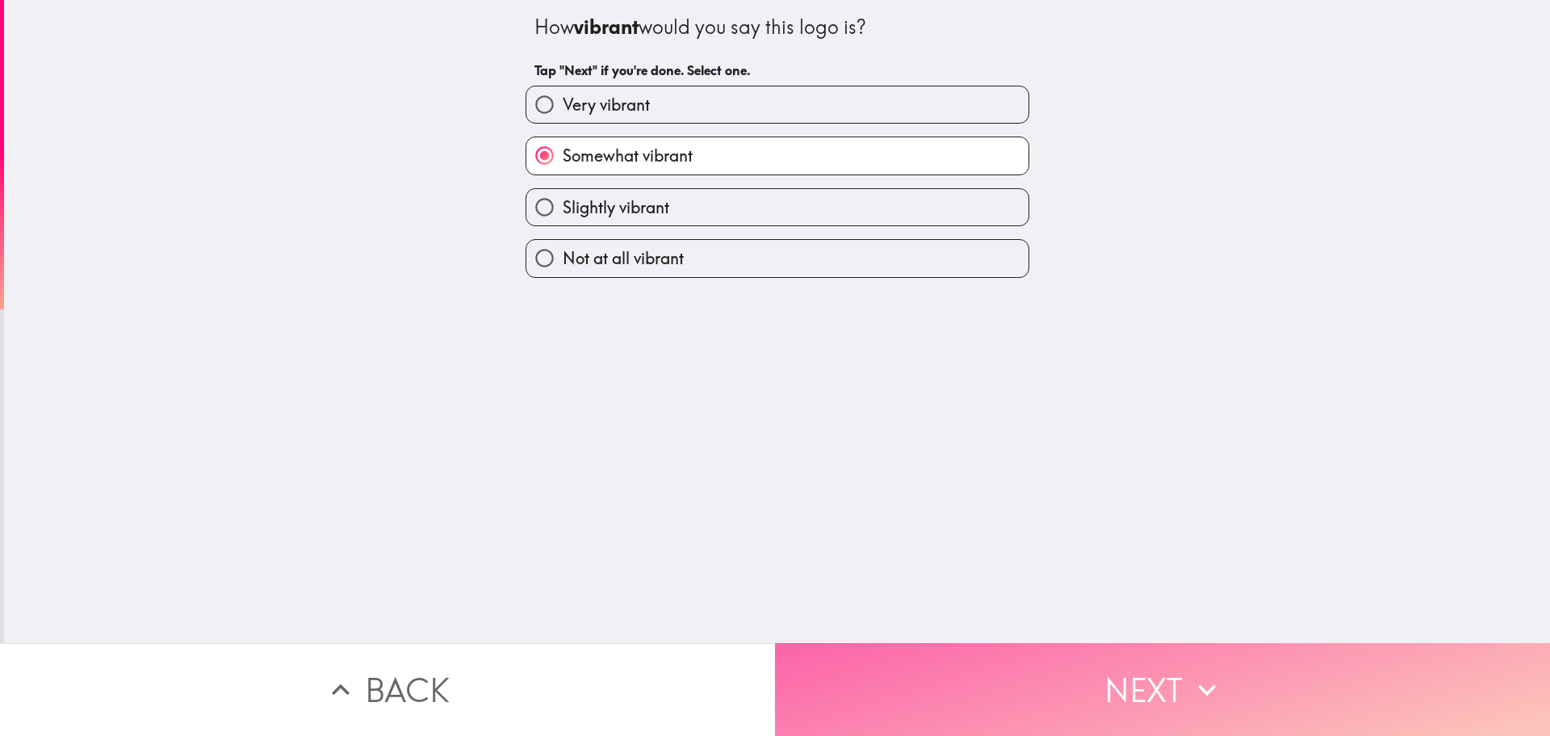
click at [1130, 669] on button "Next" at bounding box center [1162, 689] width 775 height 93
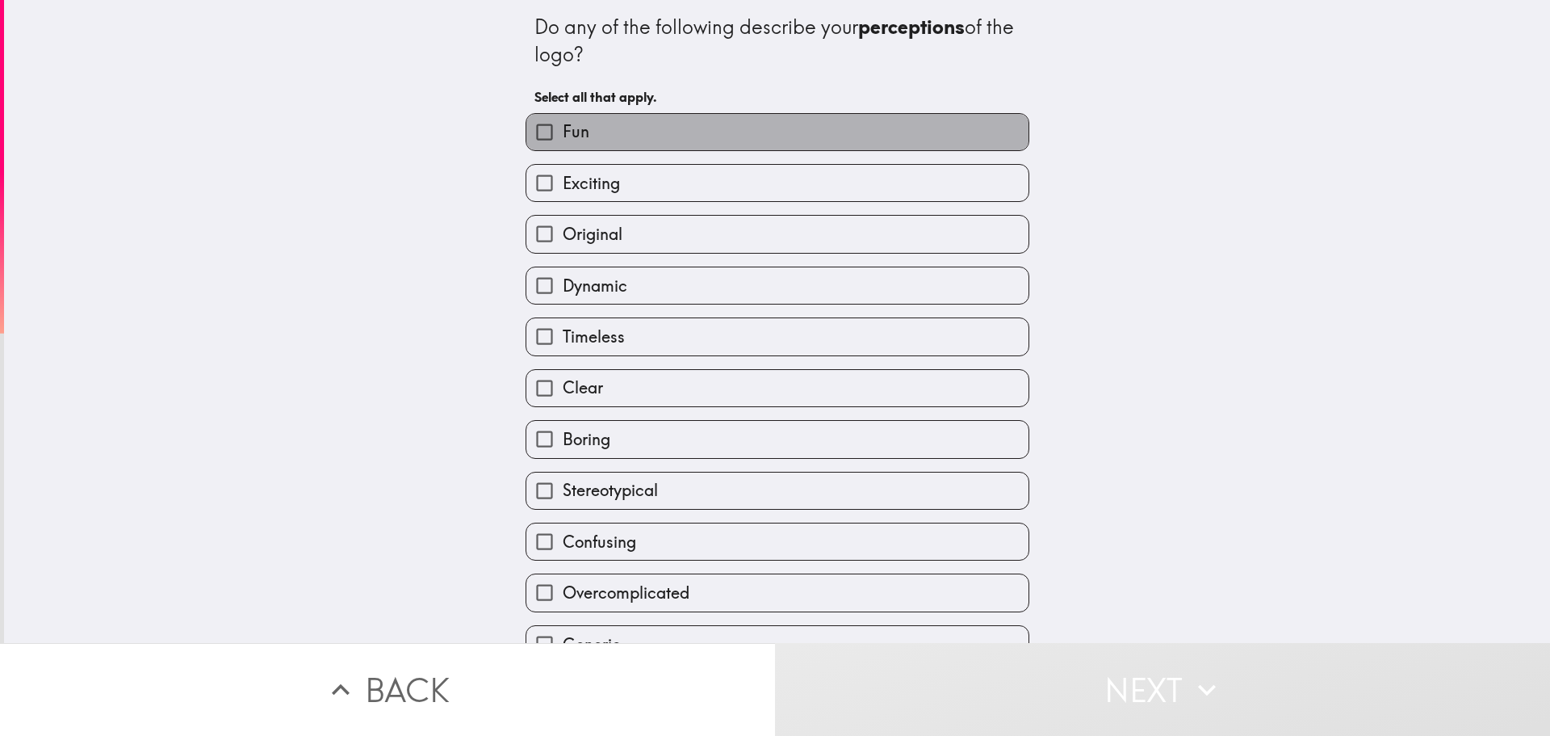
click at [662, 122] on label "Fun" at bounding box center [777, 132] width 502 height 36
click at [563, 122] on input "Fun" at bounding box center [544, 132] width 36 height 36
checkbox input "true"
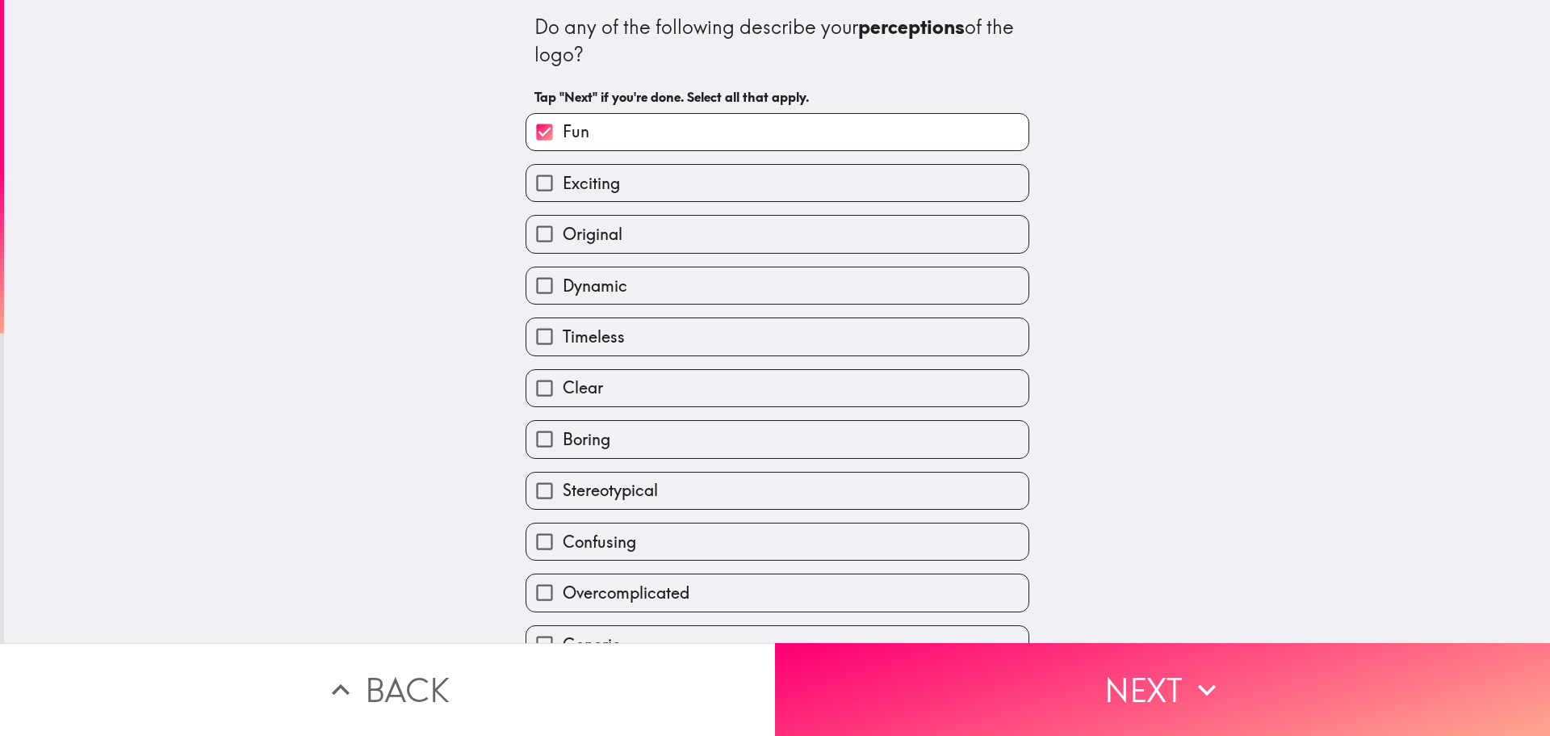
click at [622, 281] on label "Dynamic" at bounding box center [777, 285] width 502 height 36
click at [563, 281] on input "Dynamic" at bounding box center [544, 285] width 36 height 36
checkbox input "true"
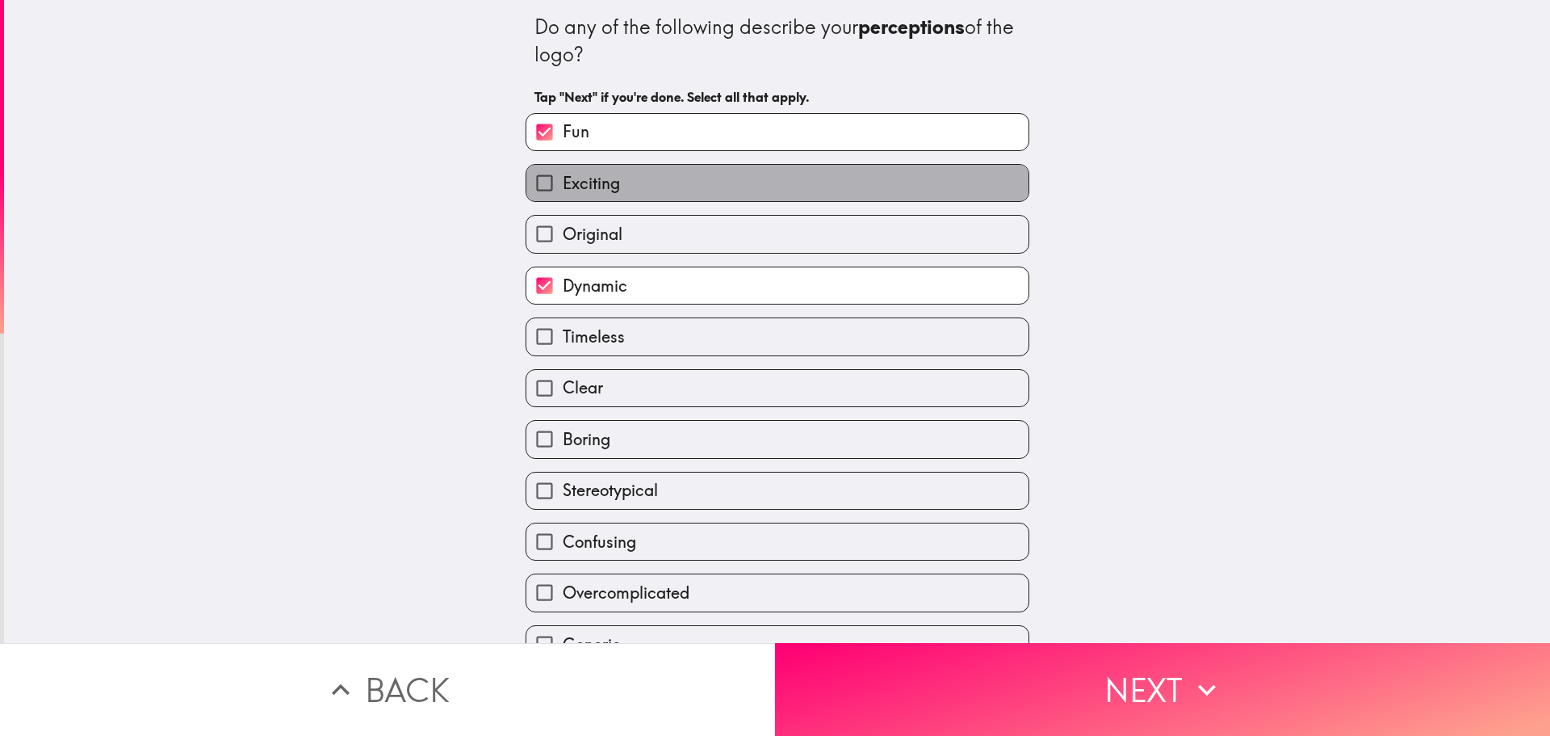
click at [678, 172] on label "Exciting" at bounding box center [777, 183] width 502 height 36
click at [563, 172] on input "Exciting" at bounding box center [544, 183] width 36 height 36
checkbox input "true"
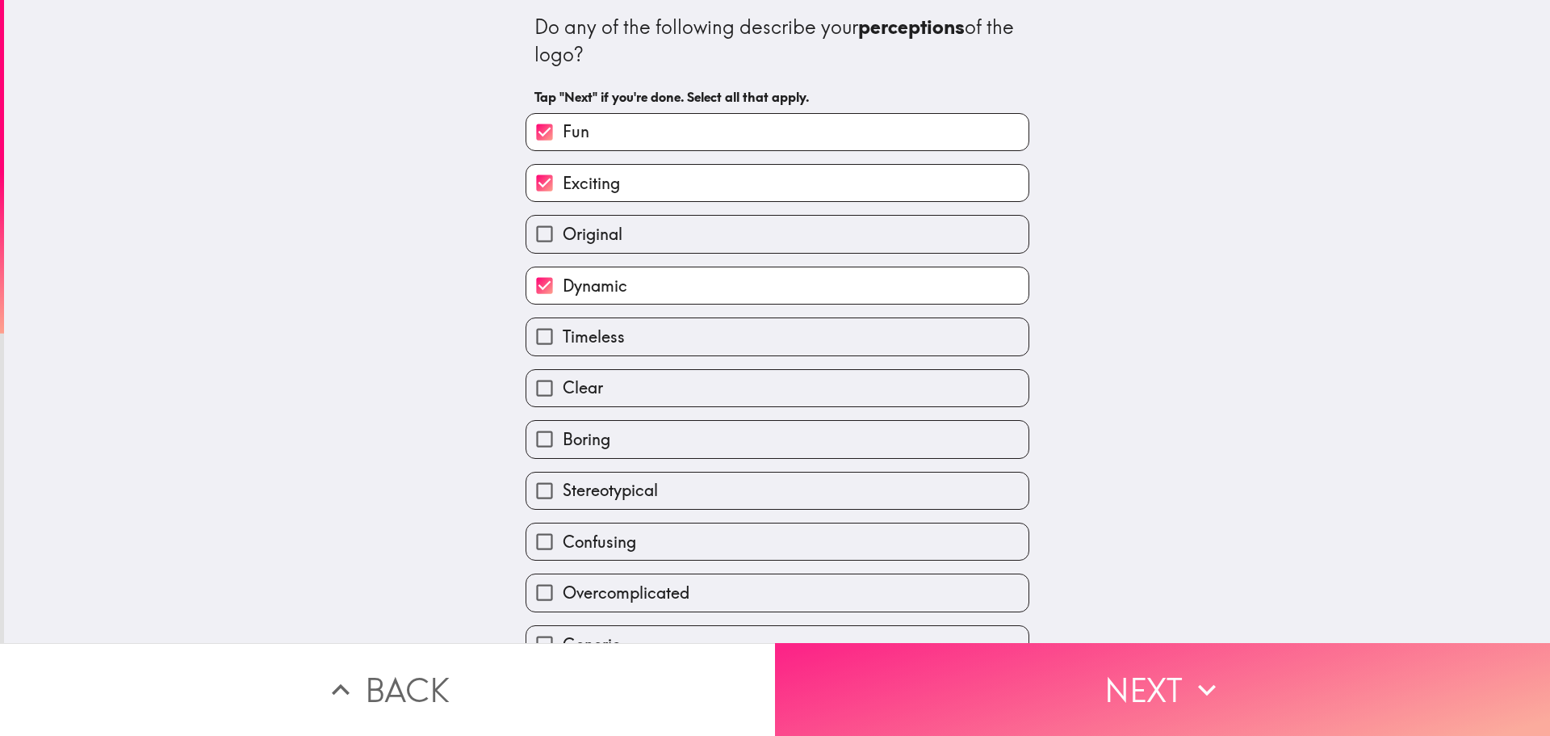
click at [1152, 682] on button "Next" at bounding box center [1162, 689] width 775 height 93
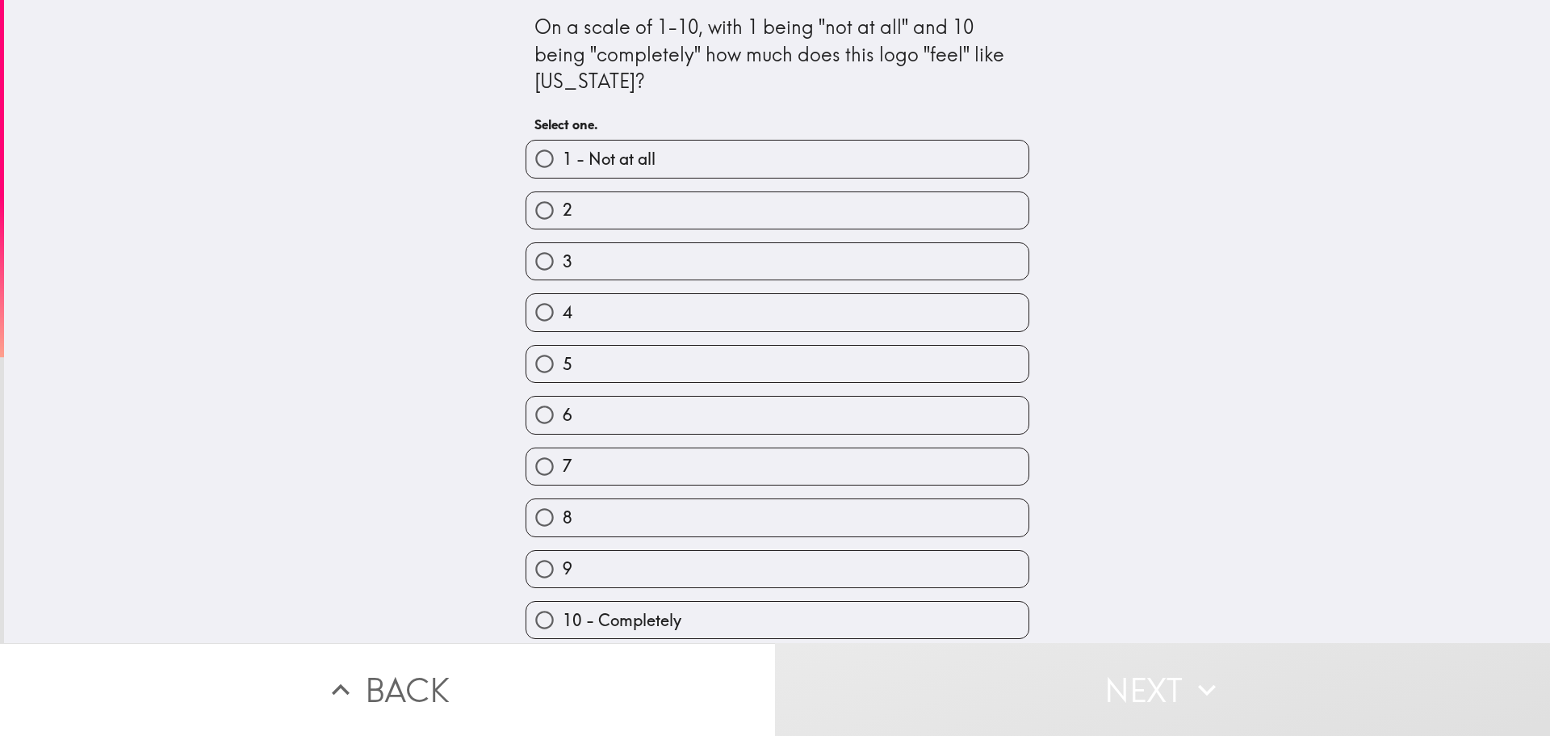
scroll to position [8, 0]
click at [629, 554] on label "9" at bounding box center [777, 569] width 502 height 36
click at [563, 554] on input "9" at bounding box center [544, 569] width 36 height 36
radio input "true"
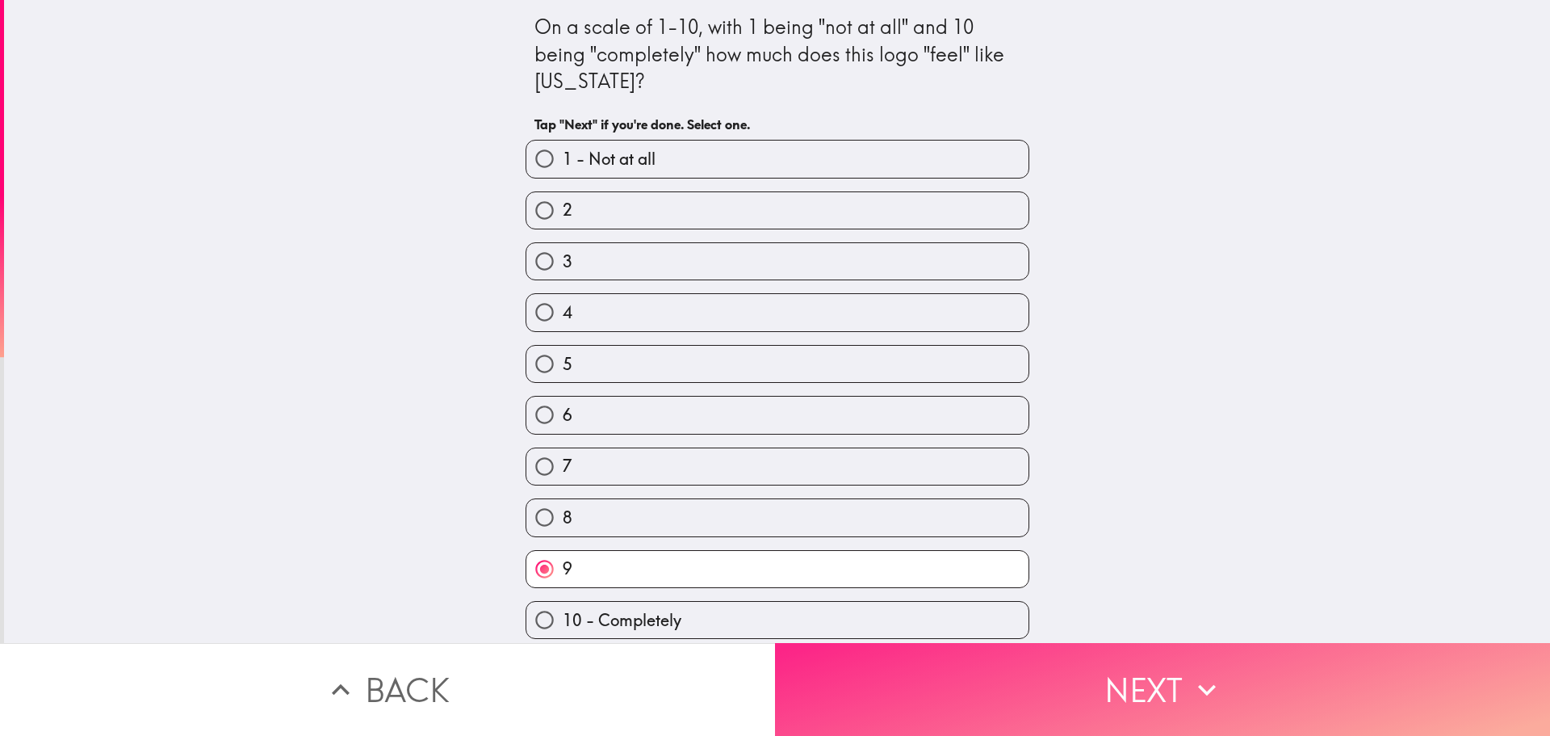
click at [1113, 649] on button "Next" at bounding box center [1162, 689] width 775 height 93
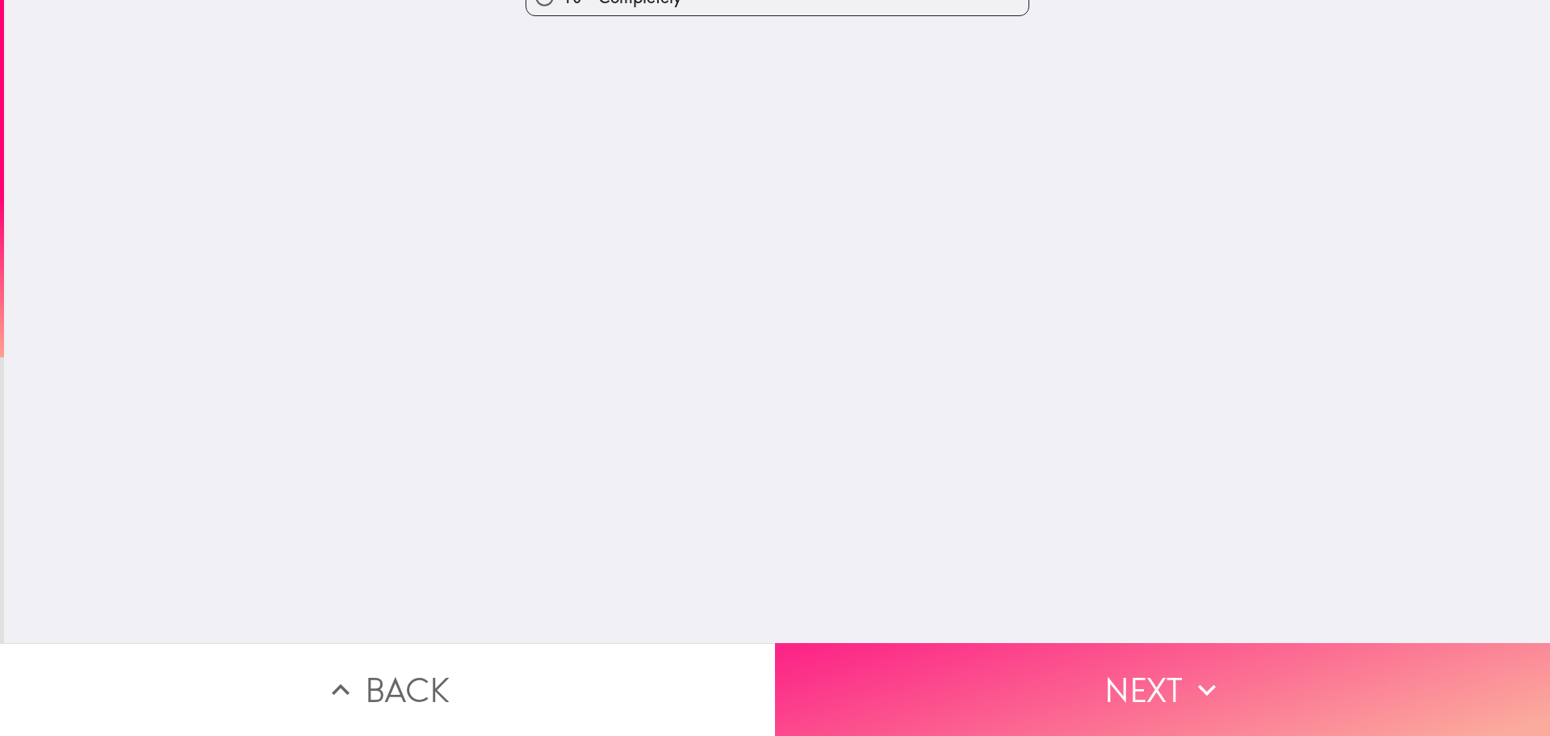
scroll to position [0, 0]
click at [1139, 682] on button "Next" at bounding box center [1162, 689] width 775 height 93
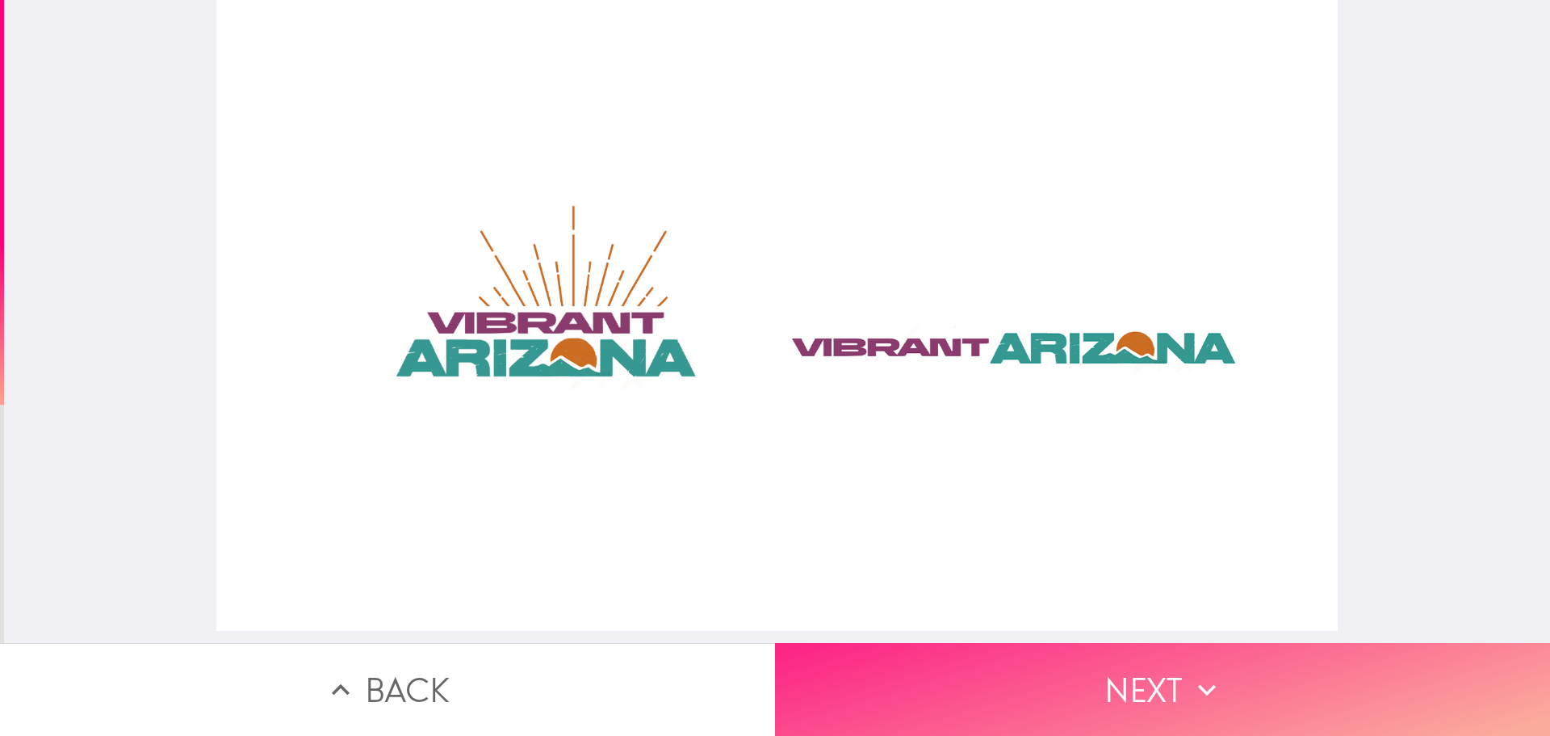
click at [1124, 682] on button "Next" at bounding box center [1162, 689] width 775 height 93
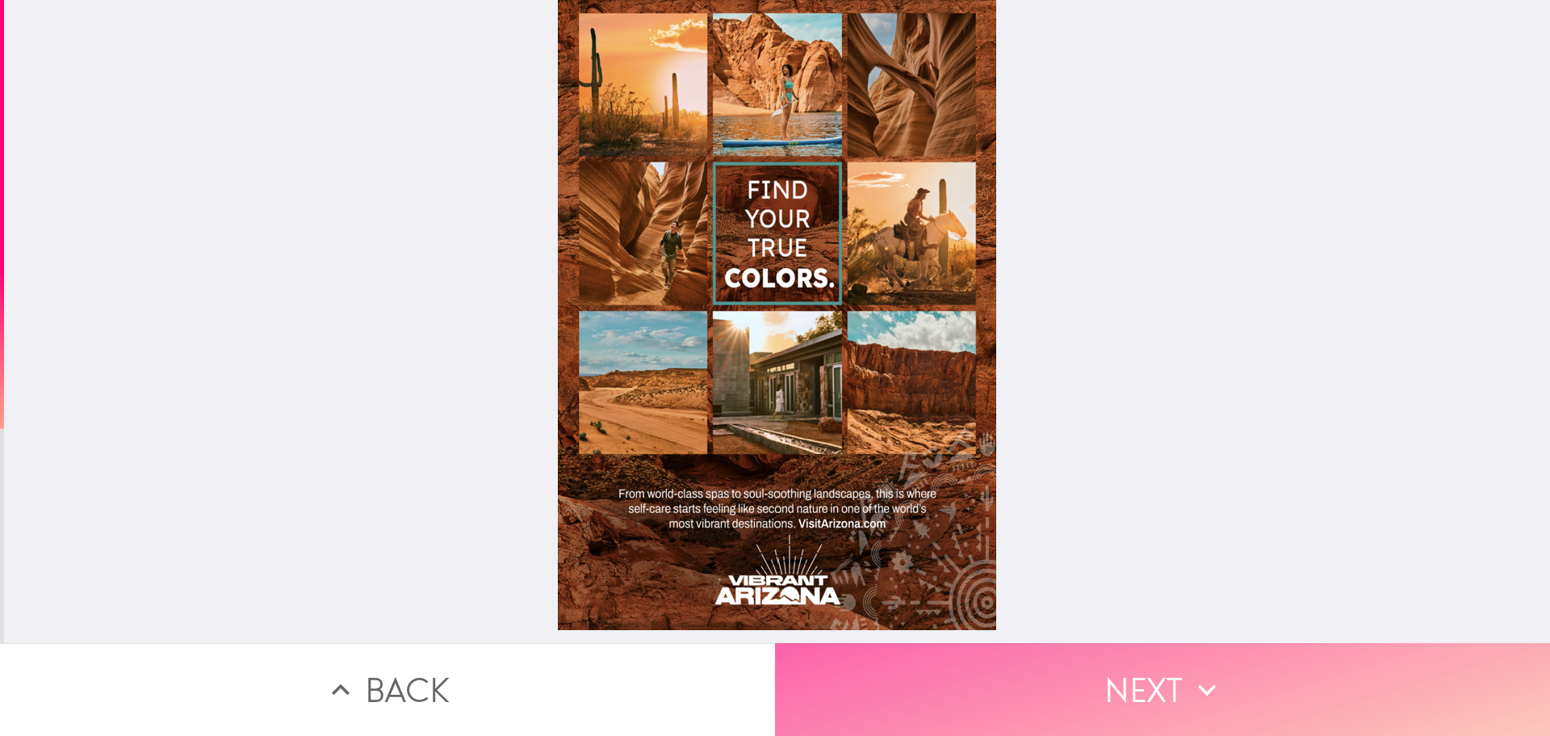
click at [1124, 681] on button "Next" at bounding box center [1162, 689] width 775 height 93
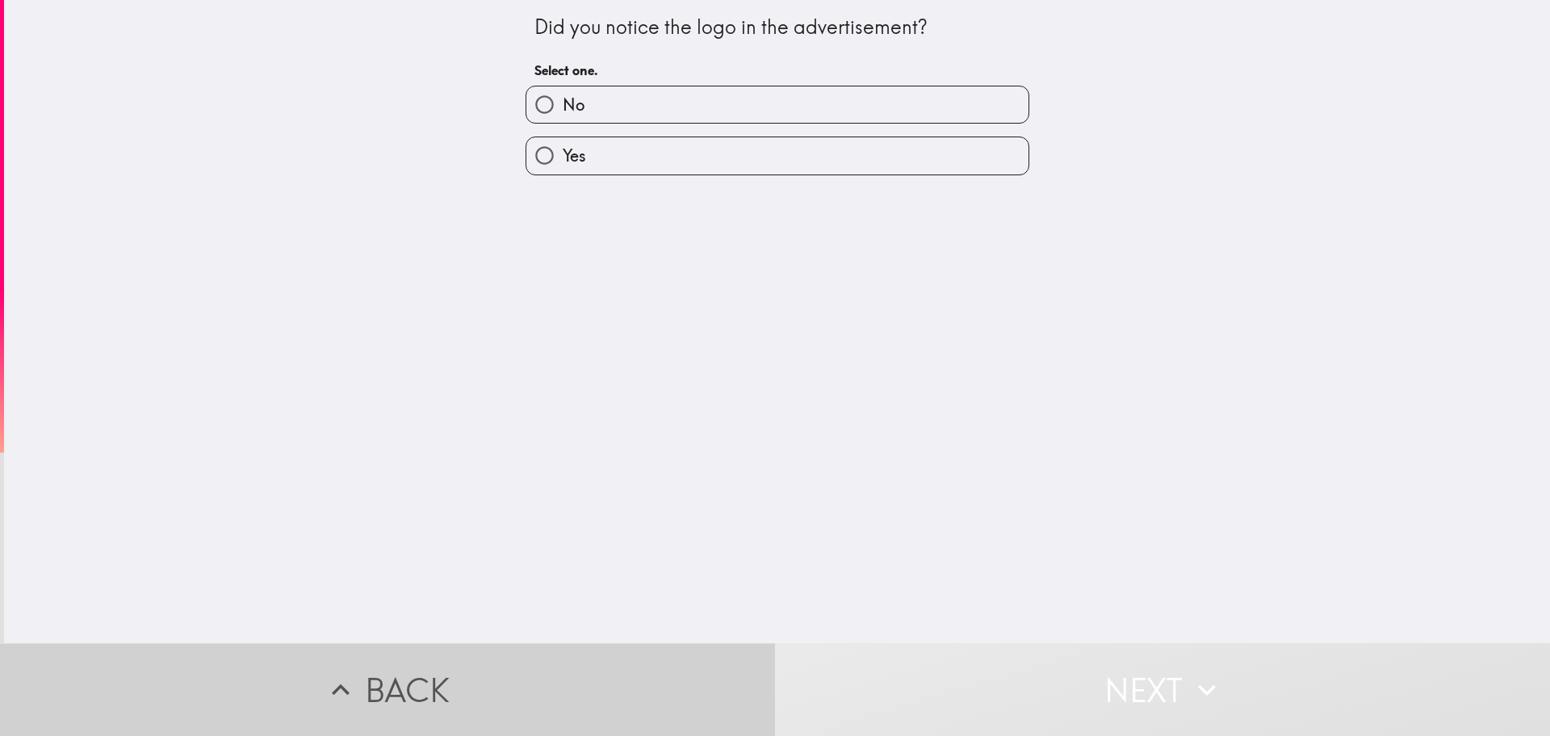
click at [424, 670] on button "Back" at bounding box center [387, 689] width 775 height 93
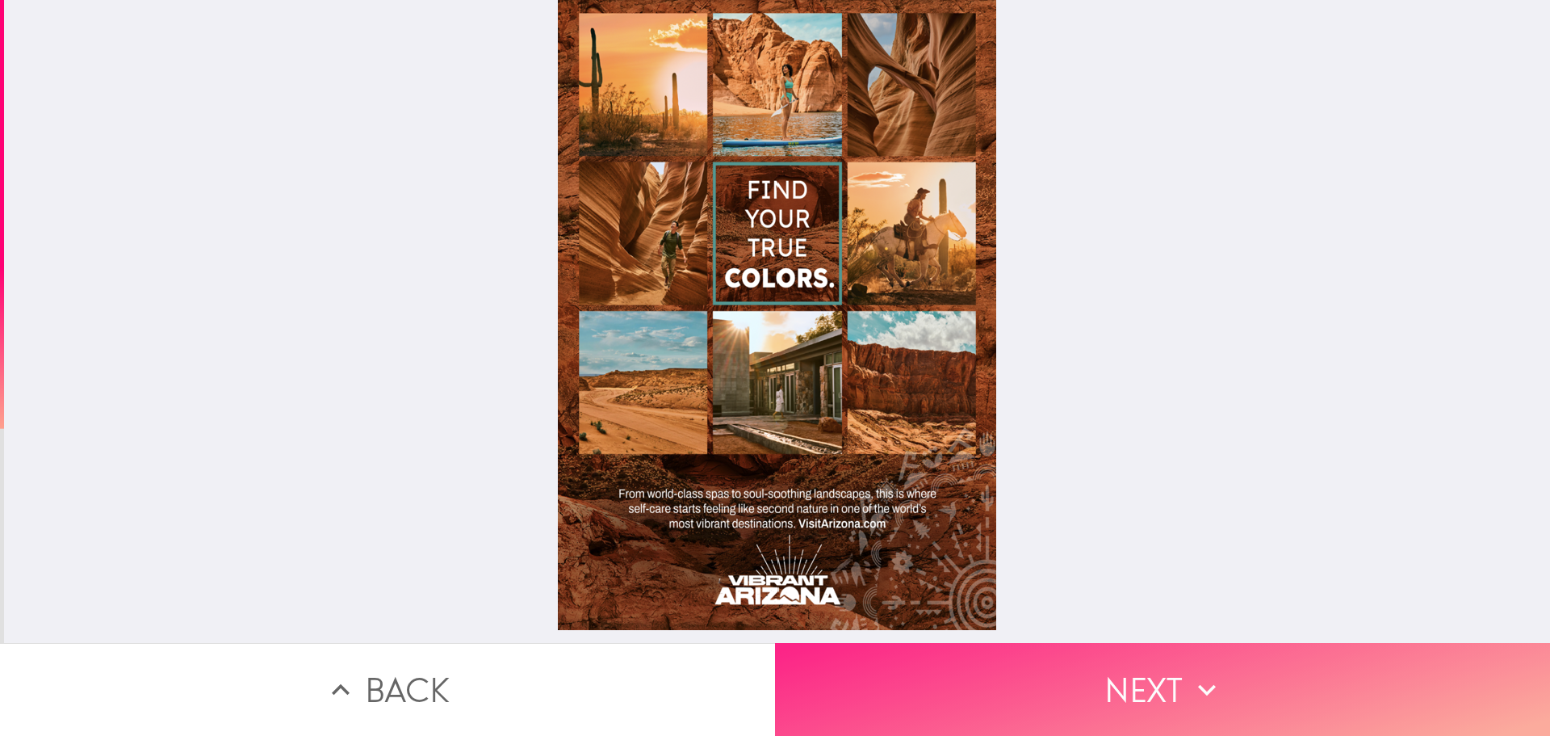
click at [1218, 651] on button "Next" at bounding box center [1162, 689] width 775 height 93
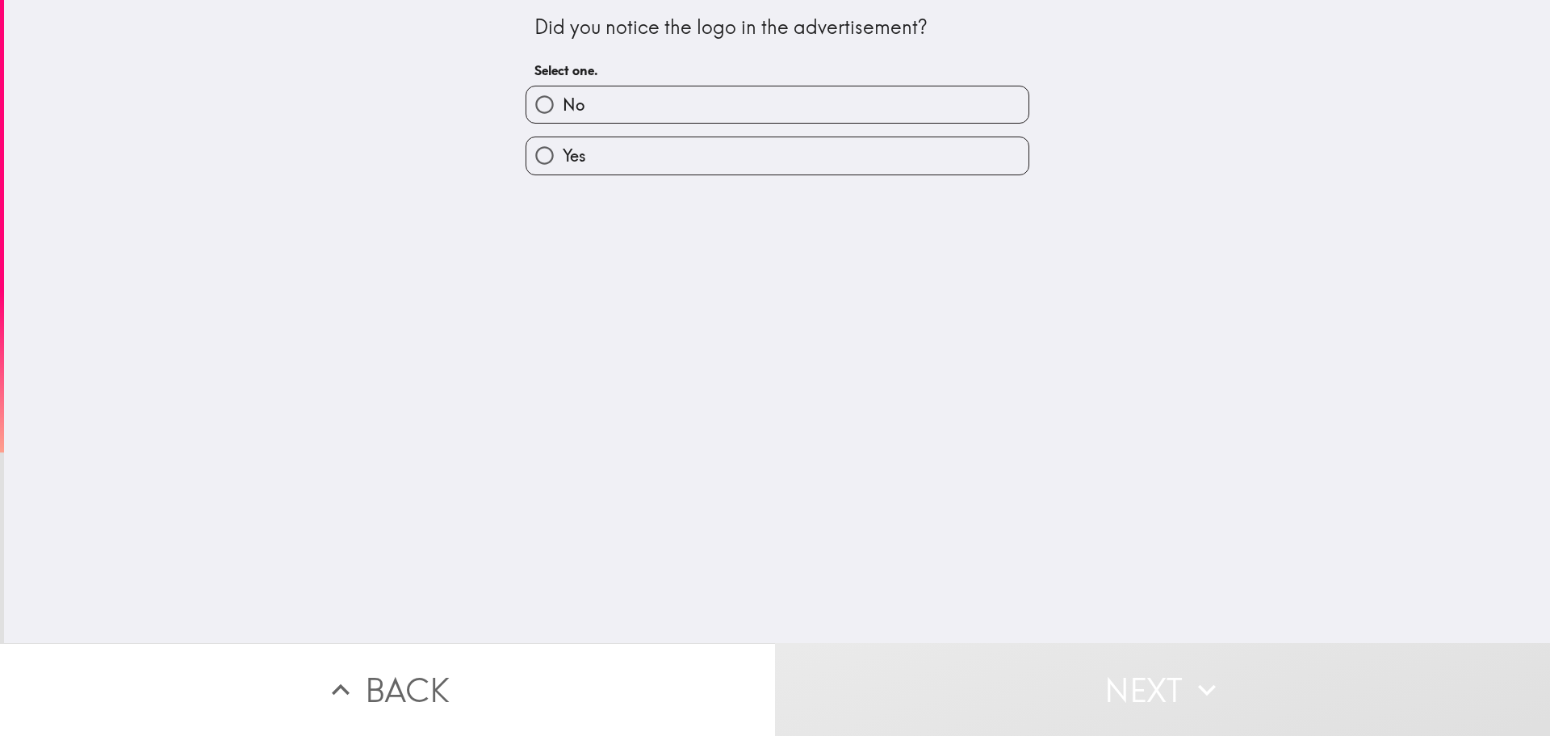
click at [662, 151] on label "Yes" at bounding box center [777, 155] width 502 height 36
click at [563, 151] on input "Yes" at bounding box center [544, 155] width 36 height 36
radio input "true"
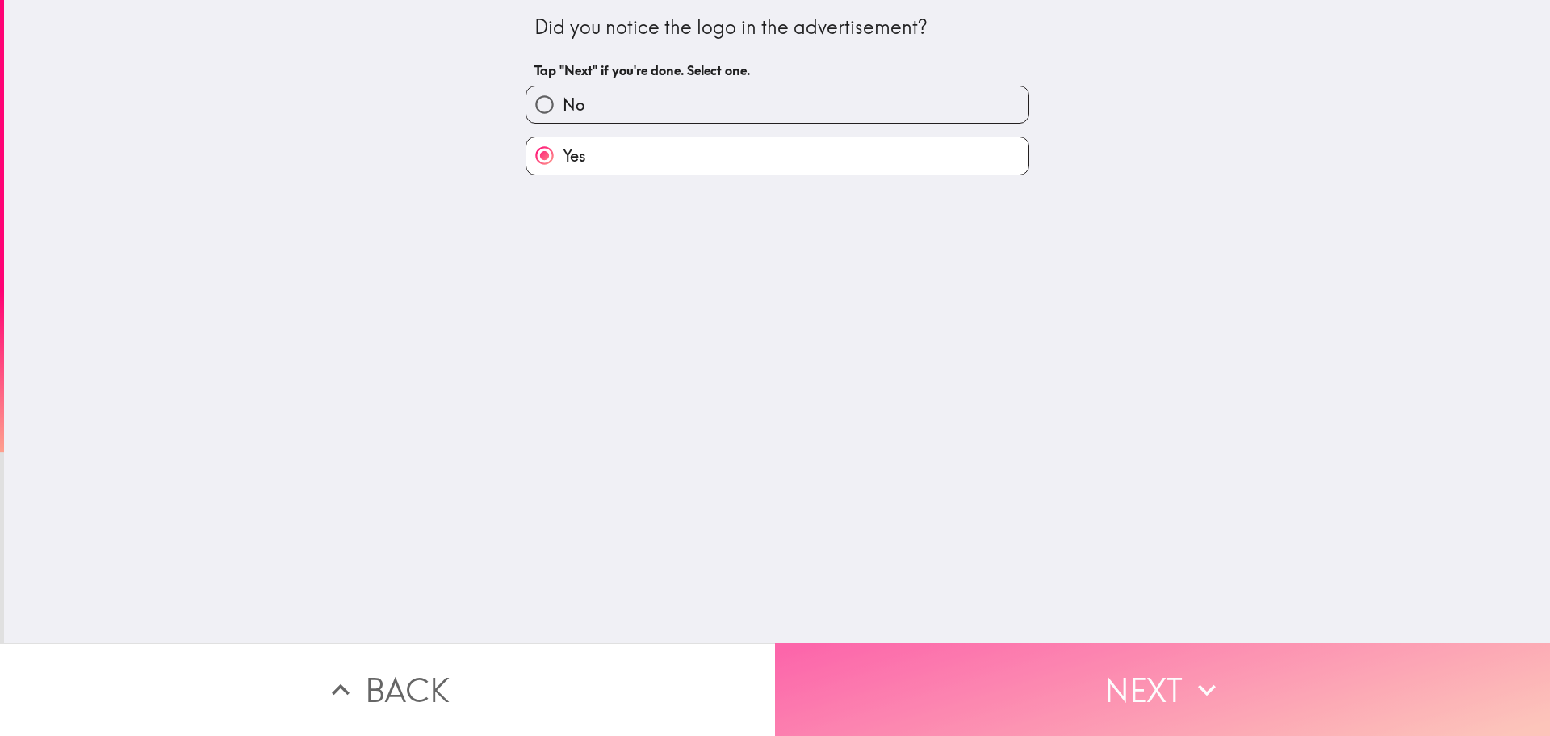
click at [1176, 677] on button "Next" at bounding box center [1162, 689] width 775 height 93
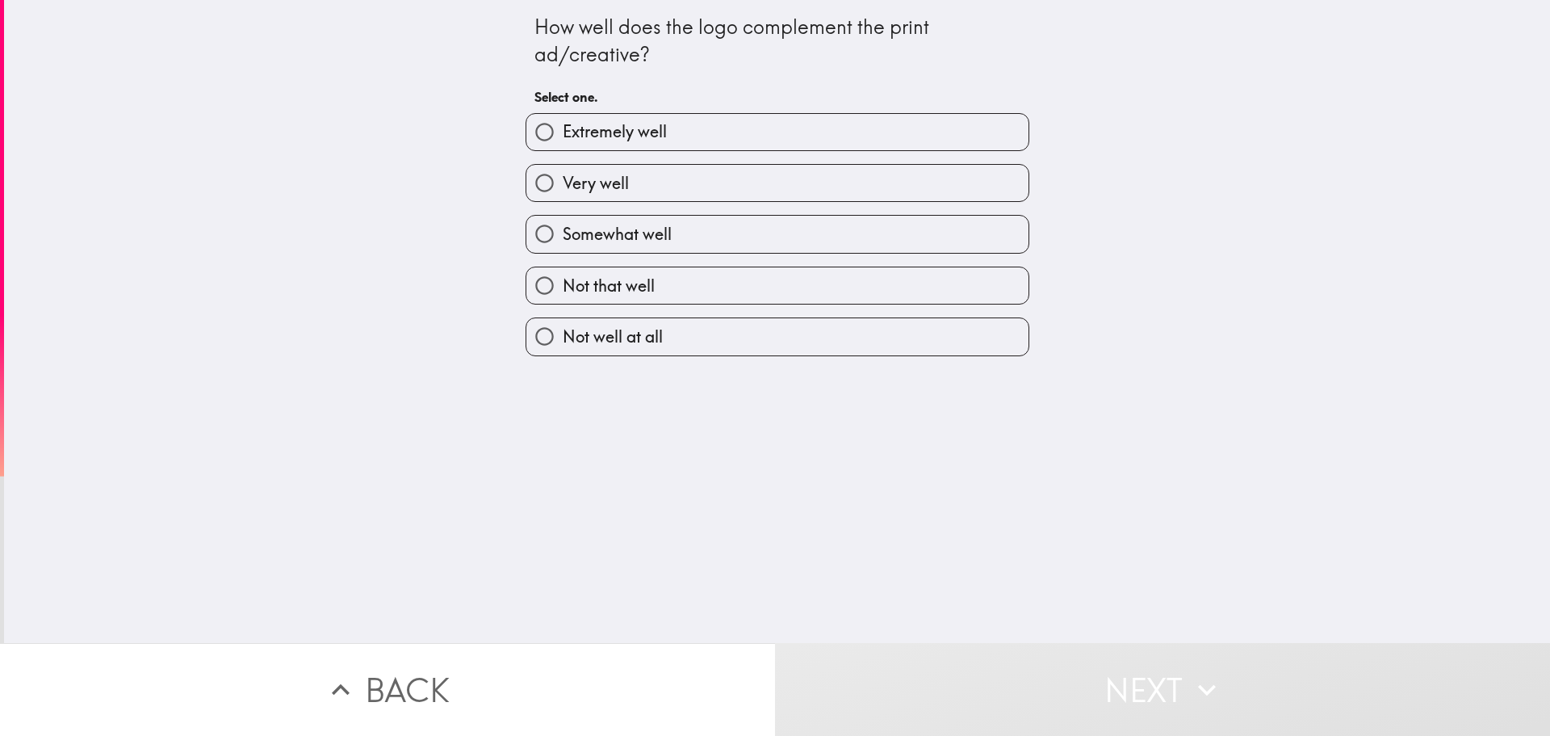
click at [717, 242] on label "Somewhat well" at bounding box center [777, 234] width 502 height 36
click at [563, 242] on input "Somewhat well" at bounding box center [544, 234] width 36 height 36
radio input "true"
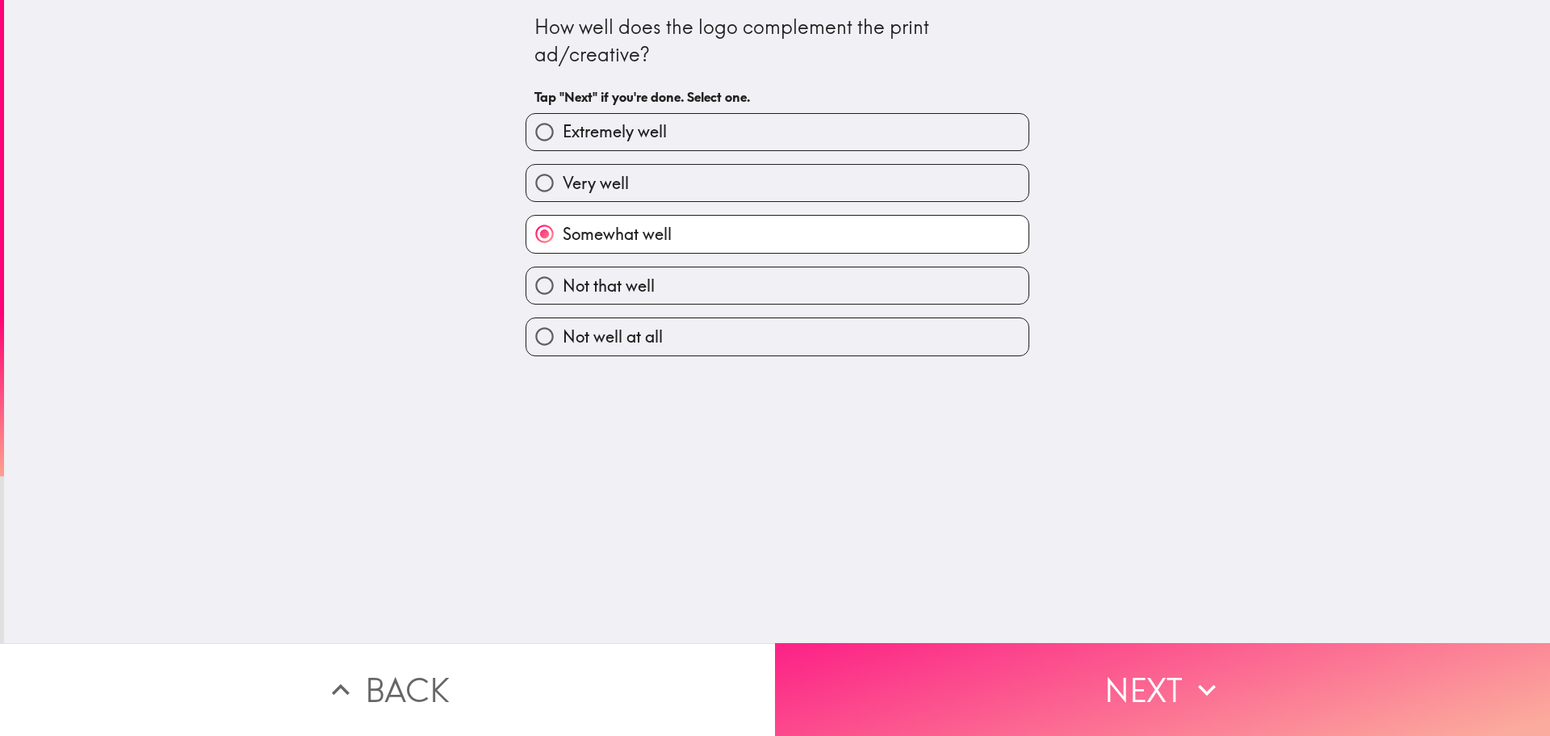
click at [1211, 672] on icon "button" at bounding box center [1207, 690] width 36 height 36
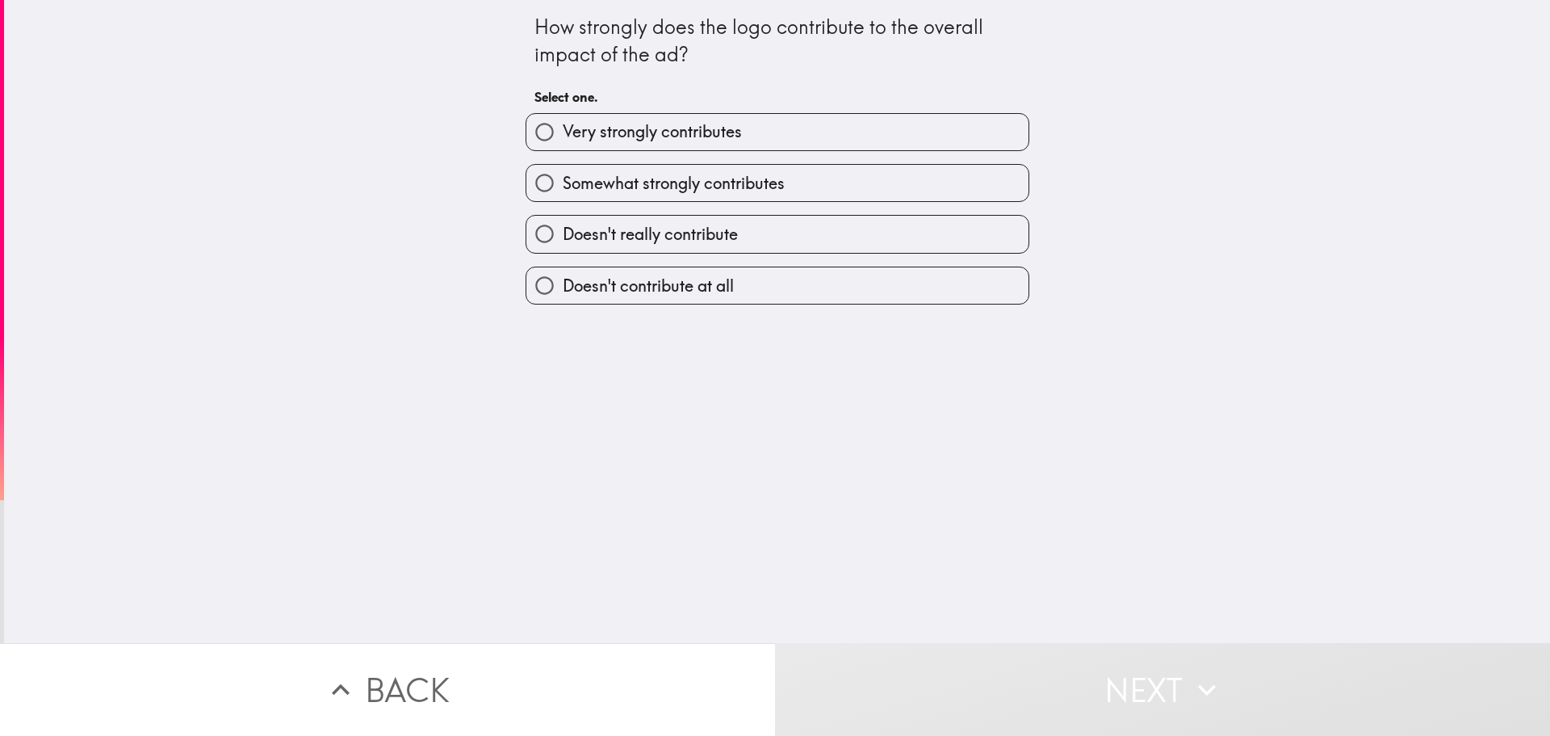
click at [757, 195] on label "Somewhat strongly contributes" at bounding box center [777, 183] width 502 height 36
click at [563, 195] on input "Somewhat strongly contributes" at bounding box center [544, 183] width 36 height 36
radio input "true"
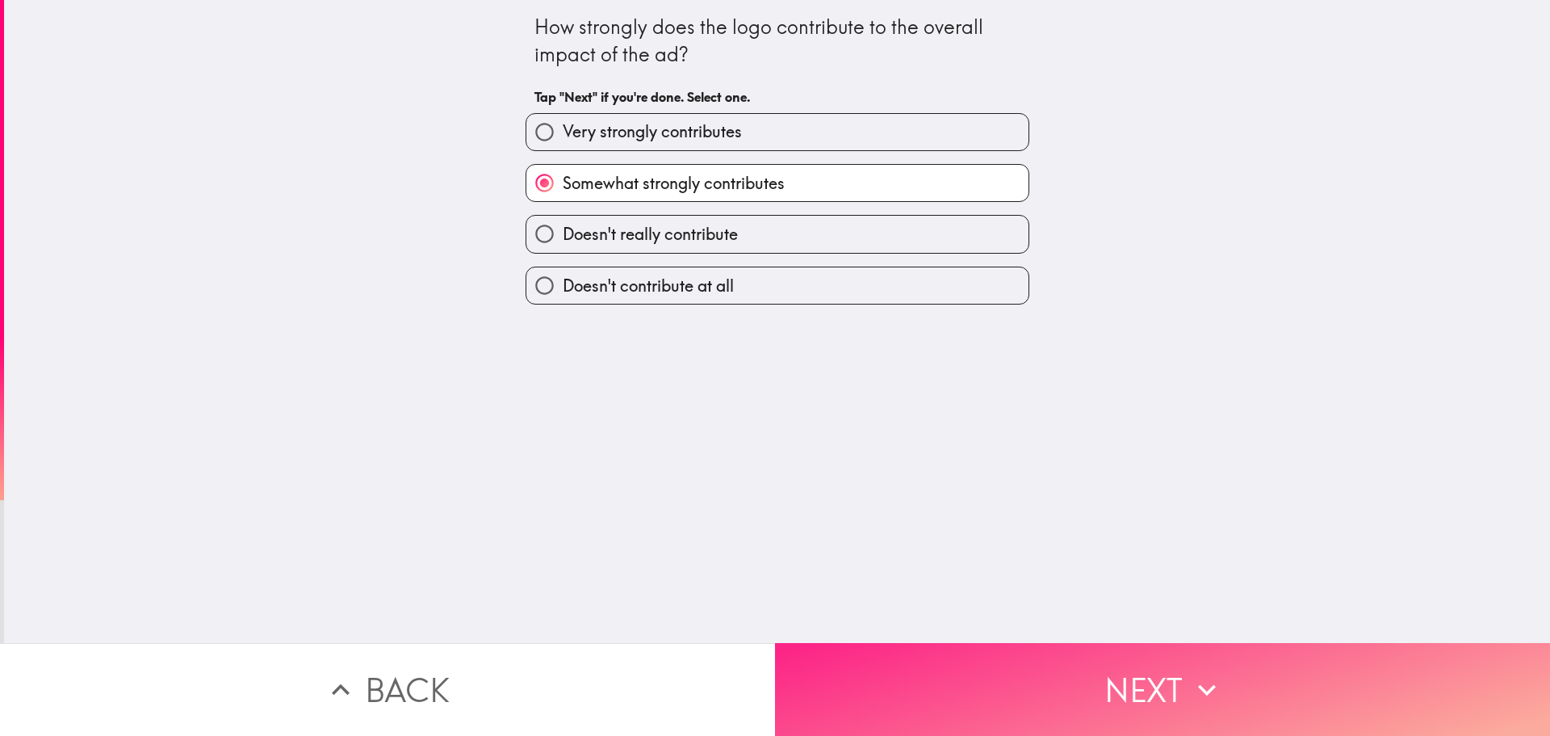
click at [1208, 682] on icon "button" at bounding box center [1207, 690] width 36 height 36
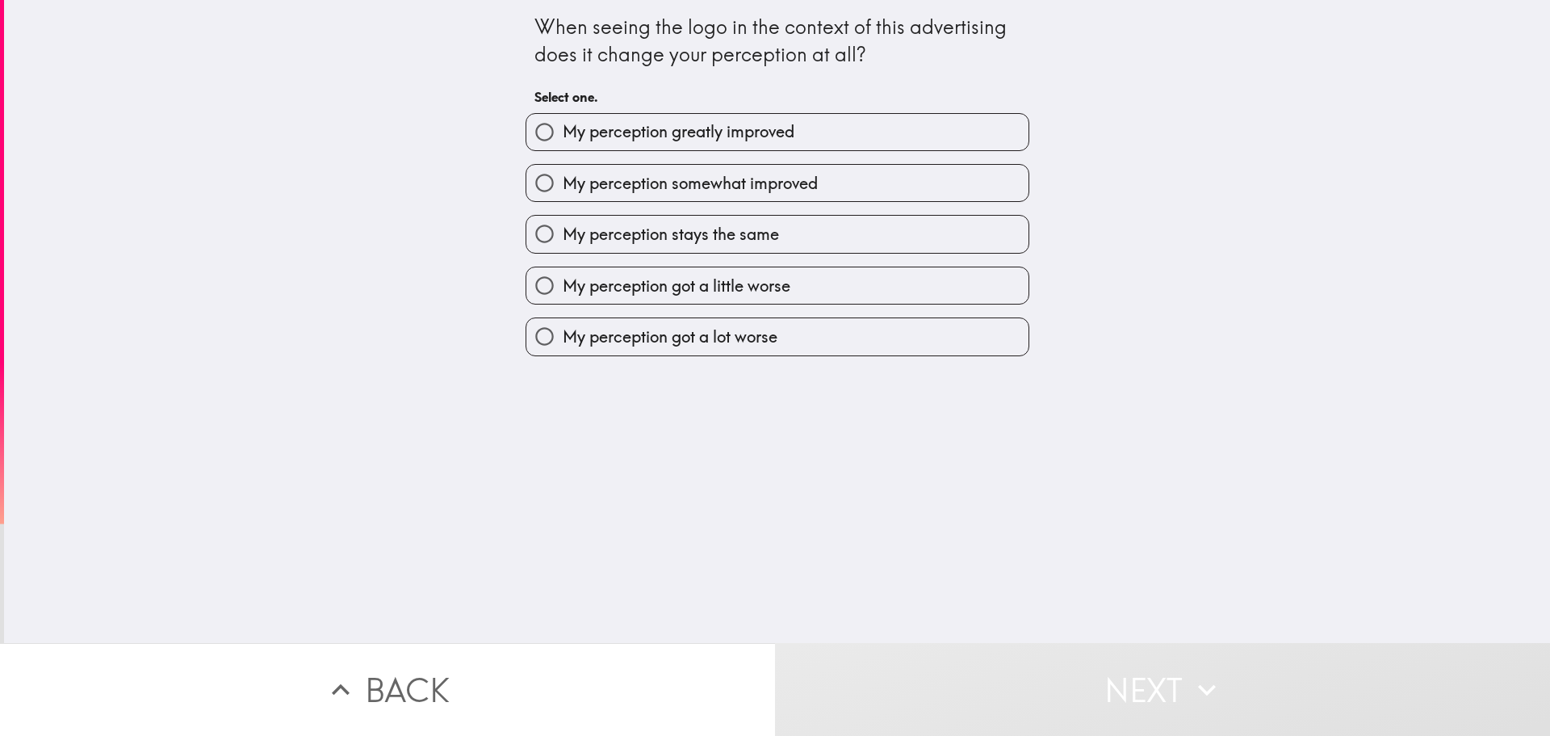
click at [771, 186] on span "My perception somewhat improved" at bounding box center [690, 183] width 255 height 23
click at [563, 186] on input "My perception somewhat improved" at bounding box center [544, 183] width 36 height 36
radio input "true"
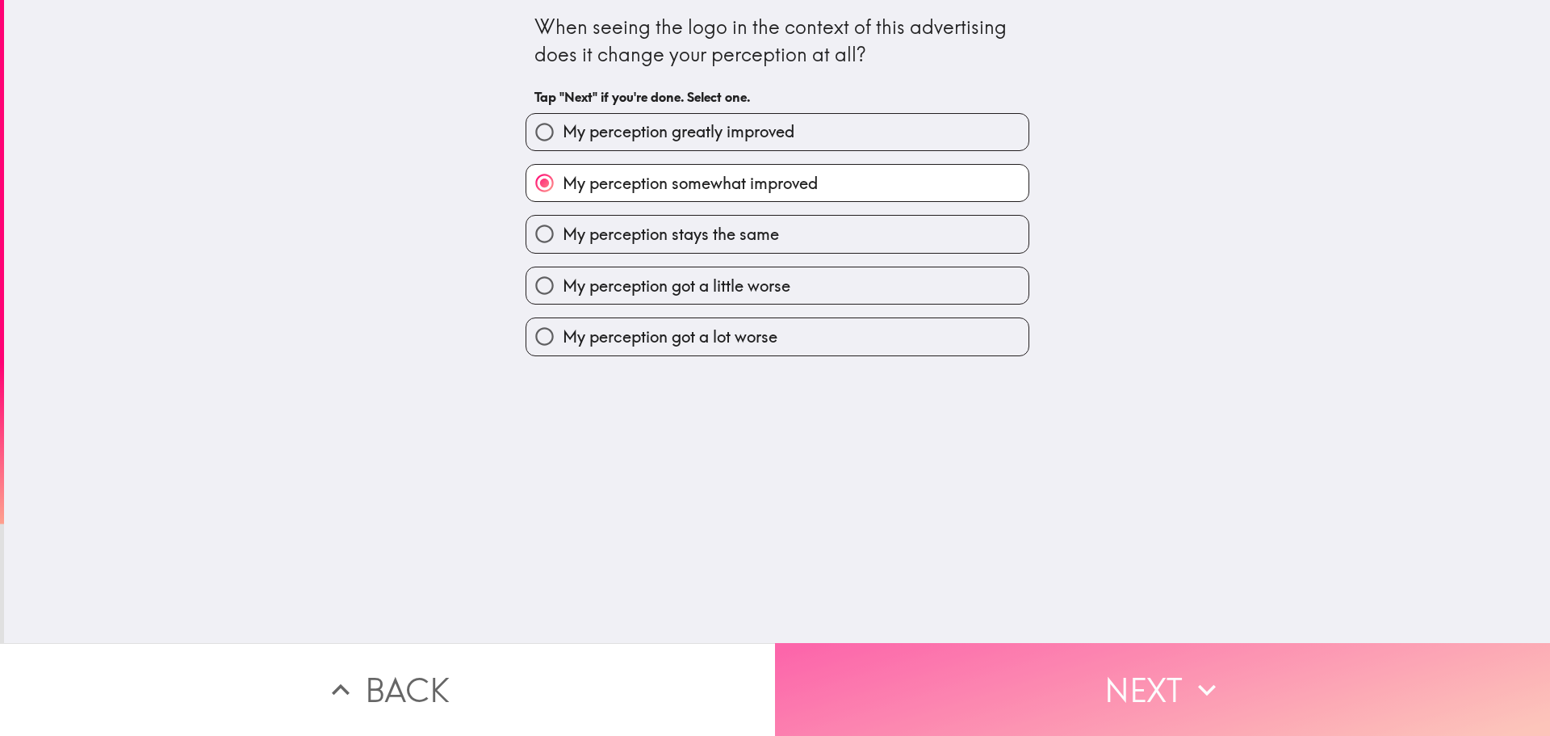
click at [1162, 672] on button "Next" at bounding box center [1162, 689] width 775 height 93
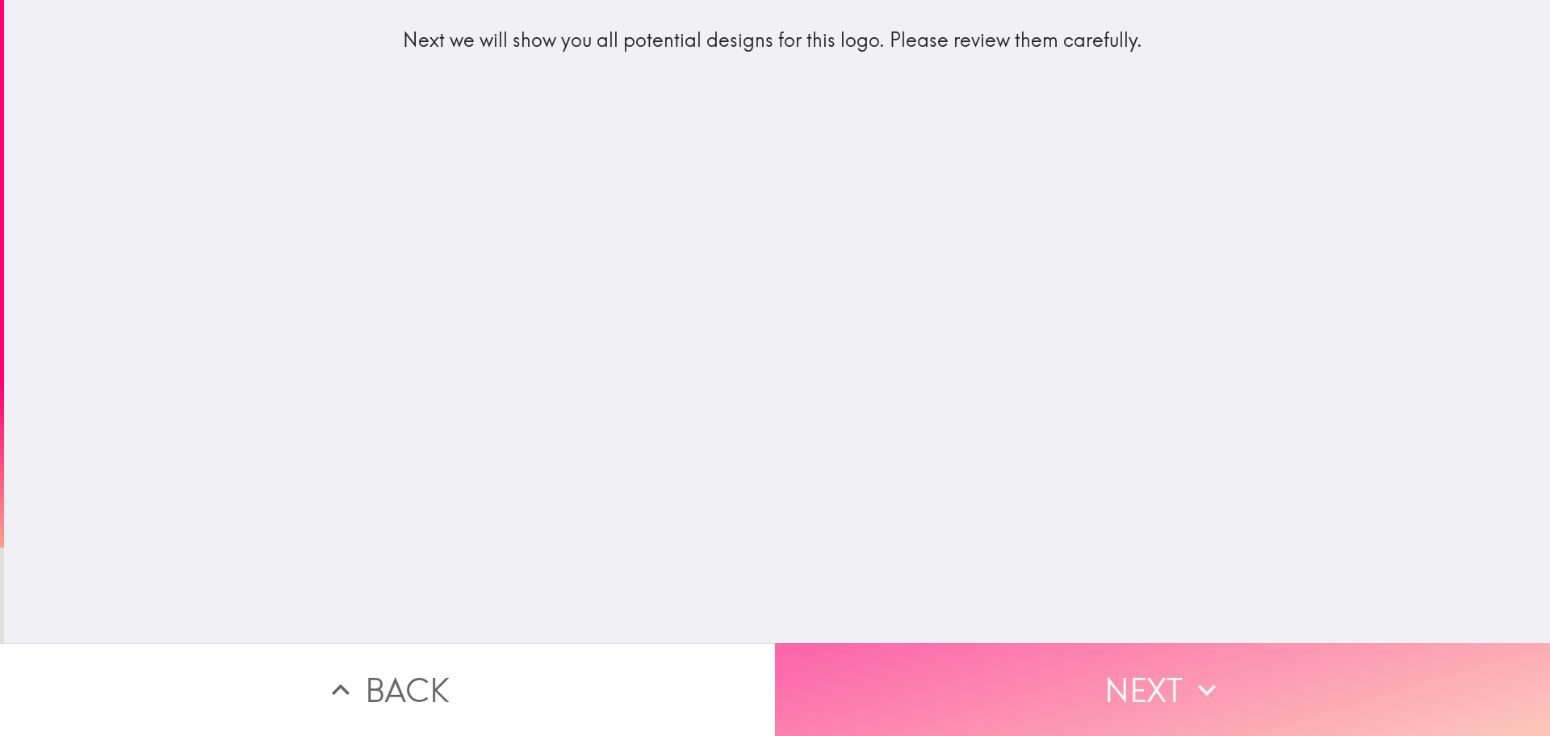
click at [1160, 672] on button "Next" at bounding box center [1162, 689] width 775 height 93
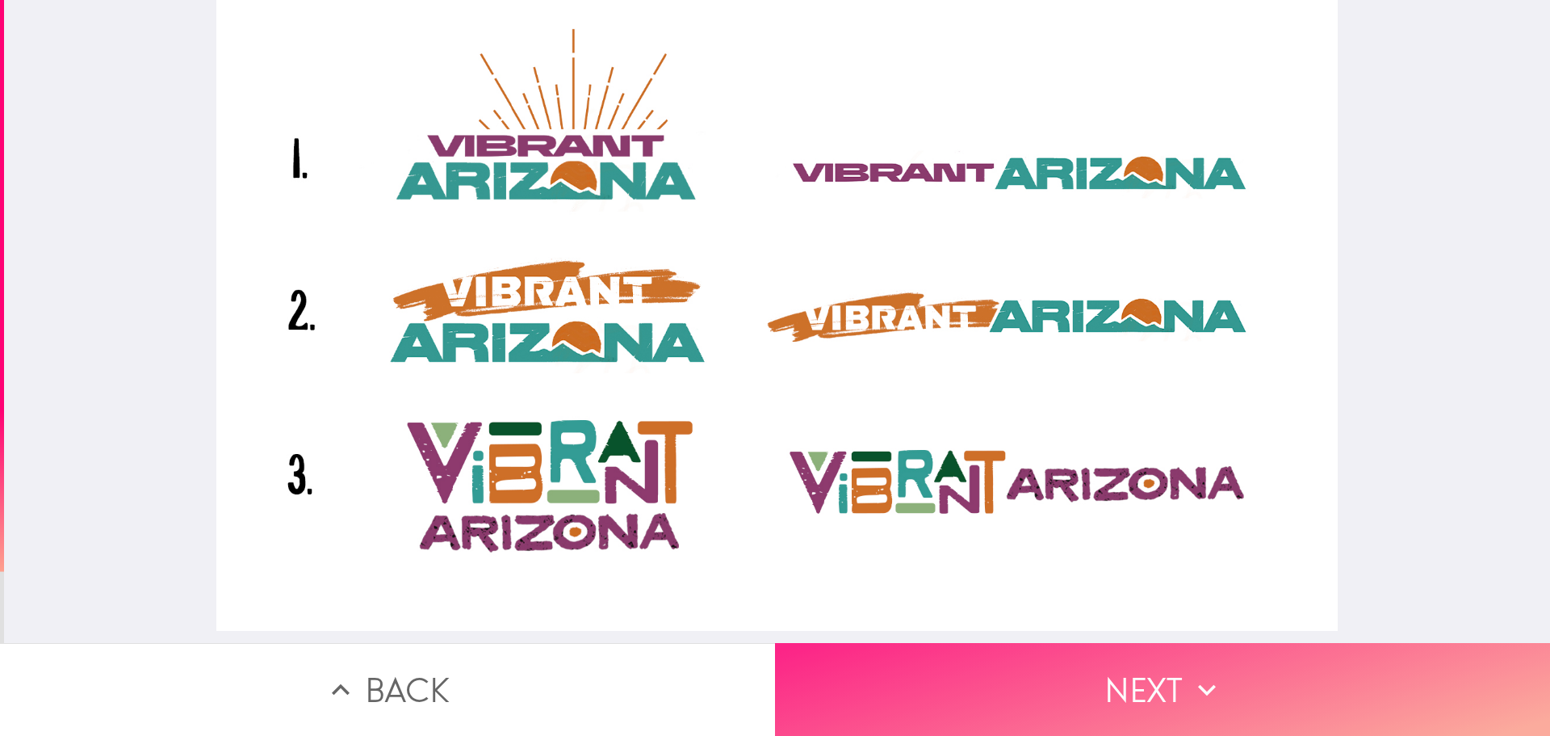
click at [1163, 663] on button "Next" at bounding box center [1162, 689] width 775 height 93
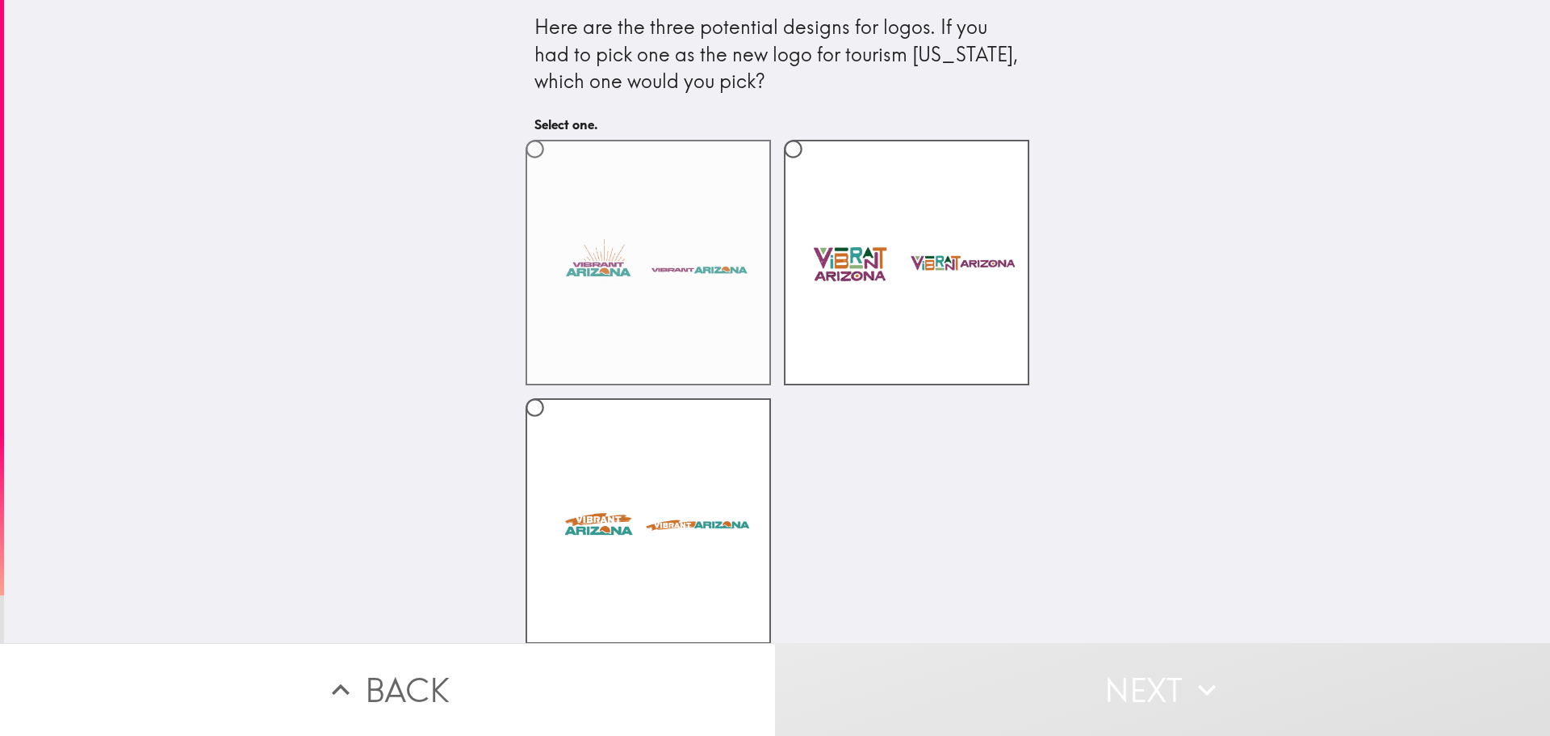
click at [640, 333] on label at bounding box center [648, 262] width 245 height 245
click at [553, 167] on input "radio" at bounding box center [535, 149] width 36 height 36
radio input "true"
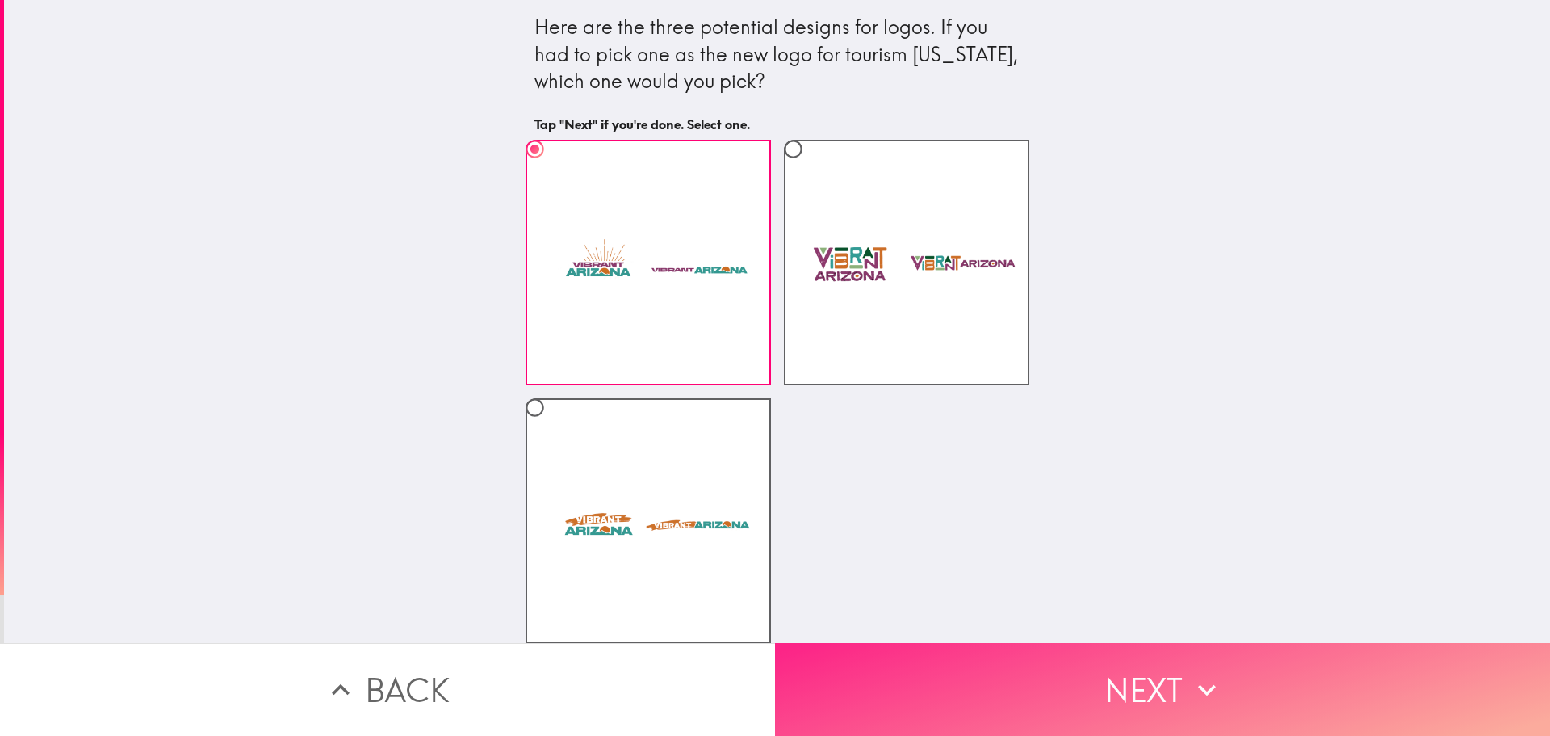
click at [1160, 687] on button "Next" at bounding box center [1162, 689] width 775 height 93
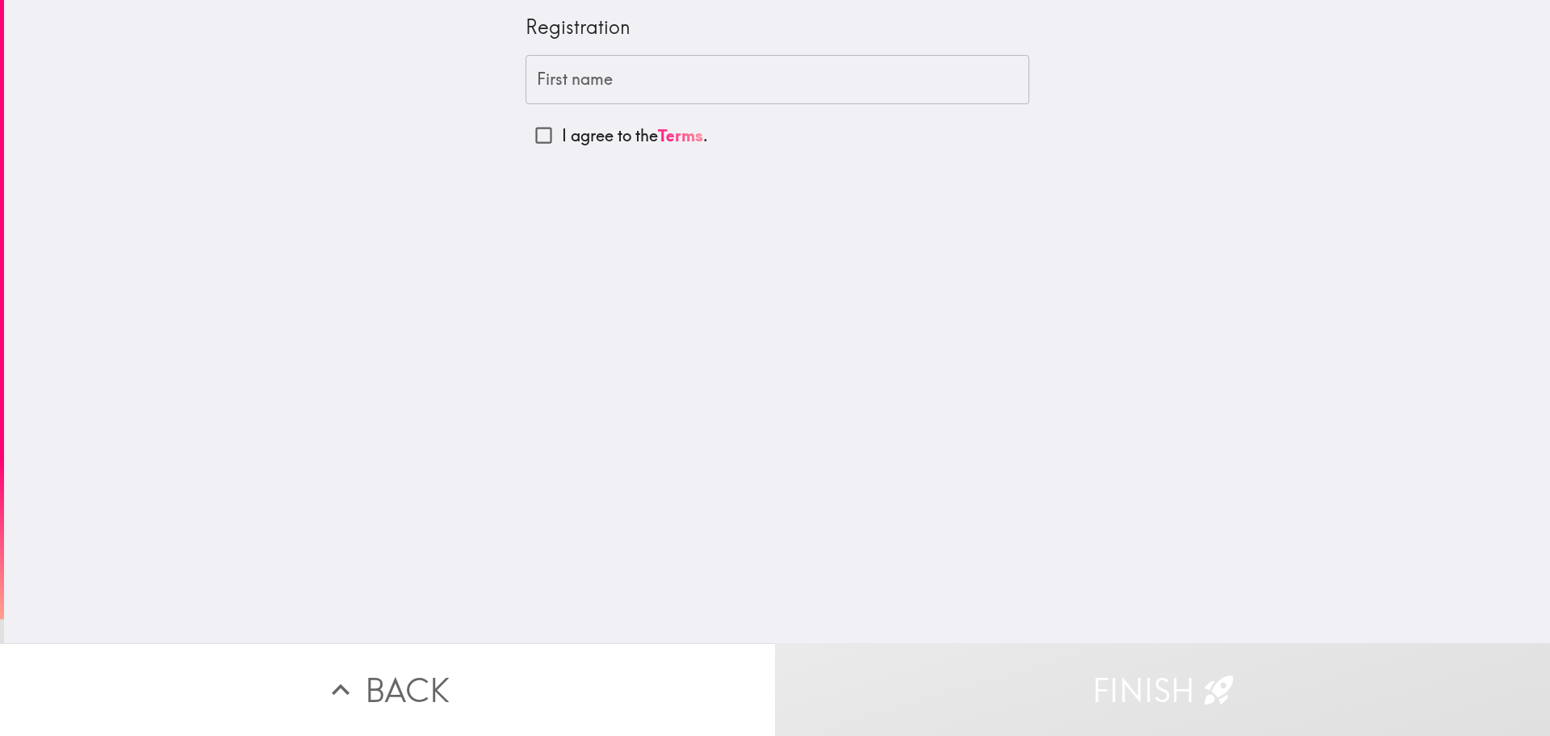
click at [641, 70] on input "First name" at bounding box center [778, 80] width 504 height 50
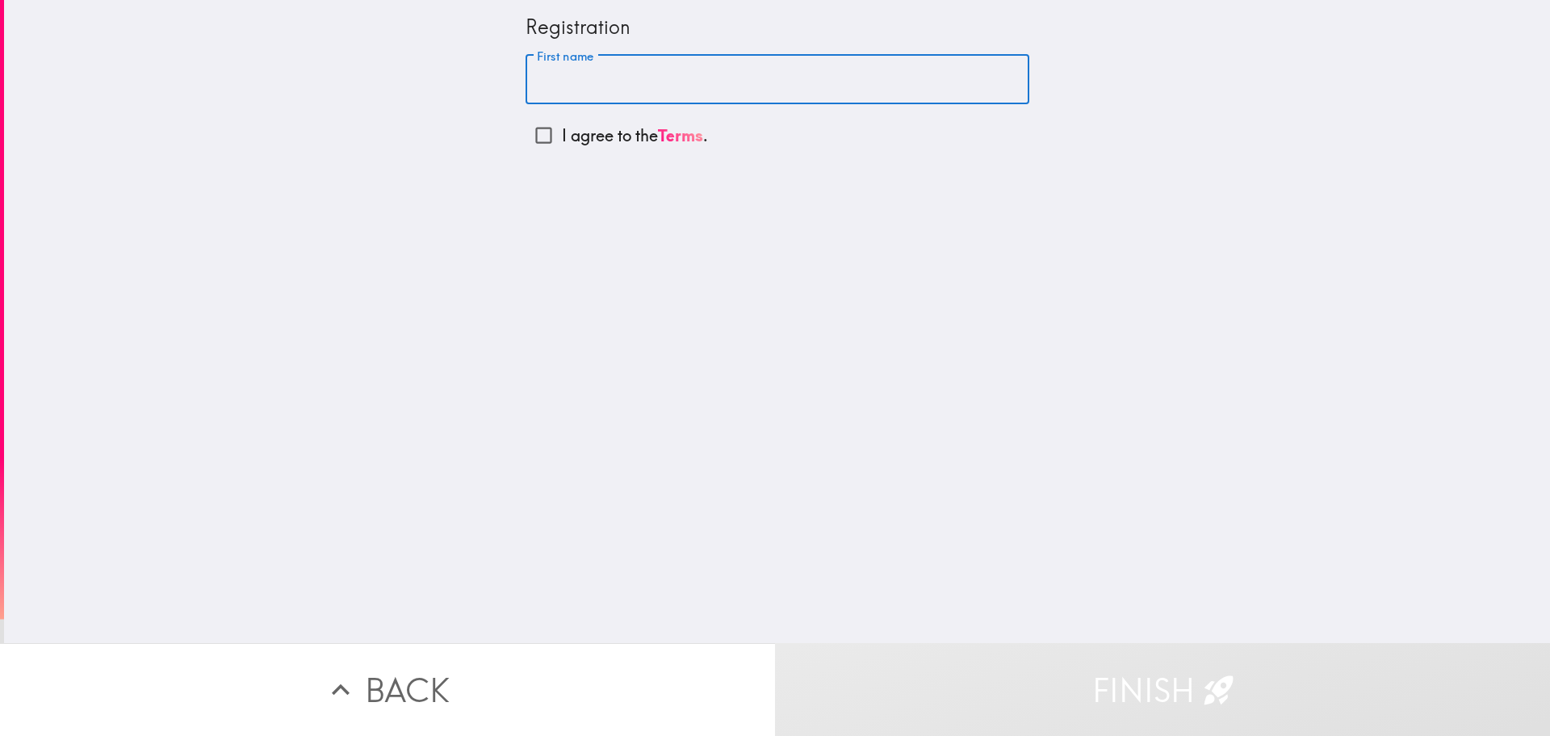
type input "[PERSON_NAME]"
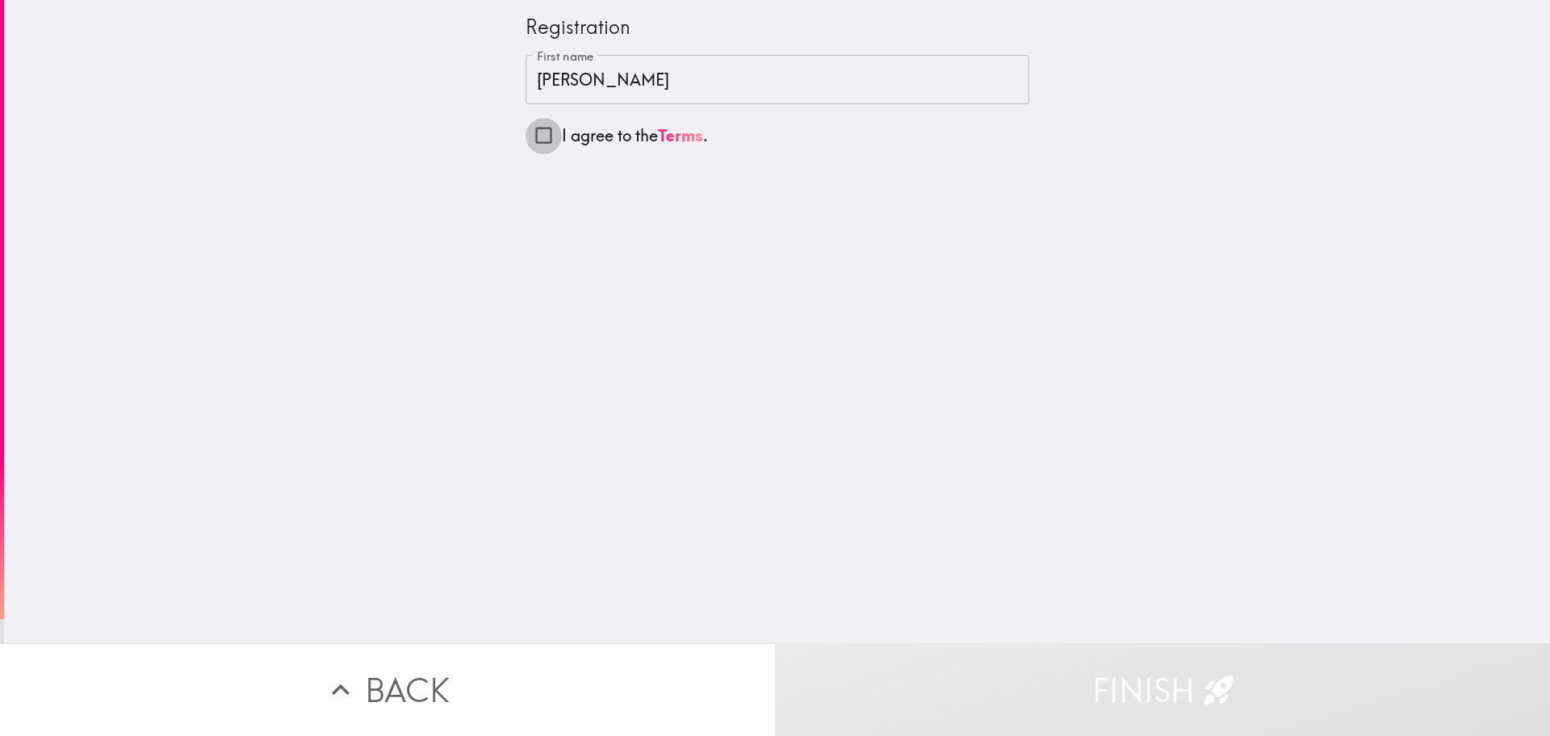
click at [526, 136] on input "I agree to the Terms ." at bounding box center [544, 135] width 36 height 36
checkbox input "true"
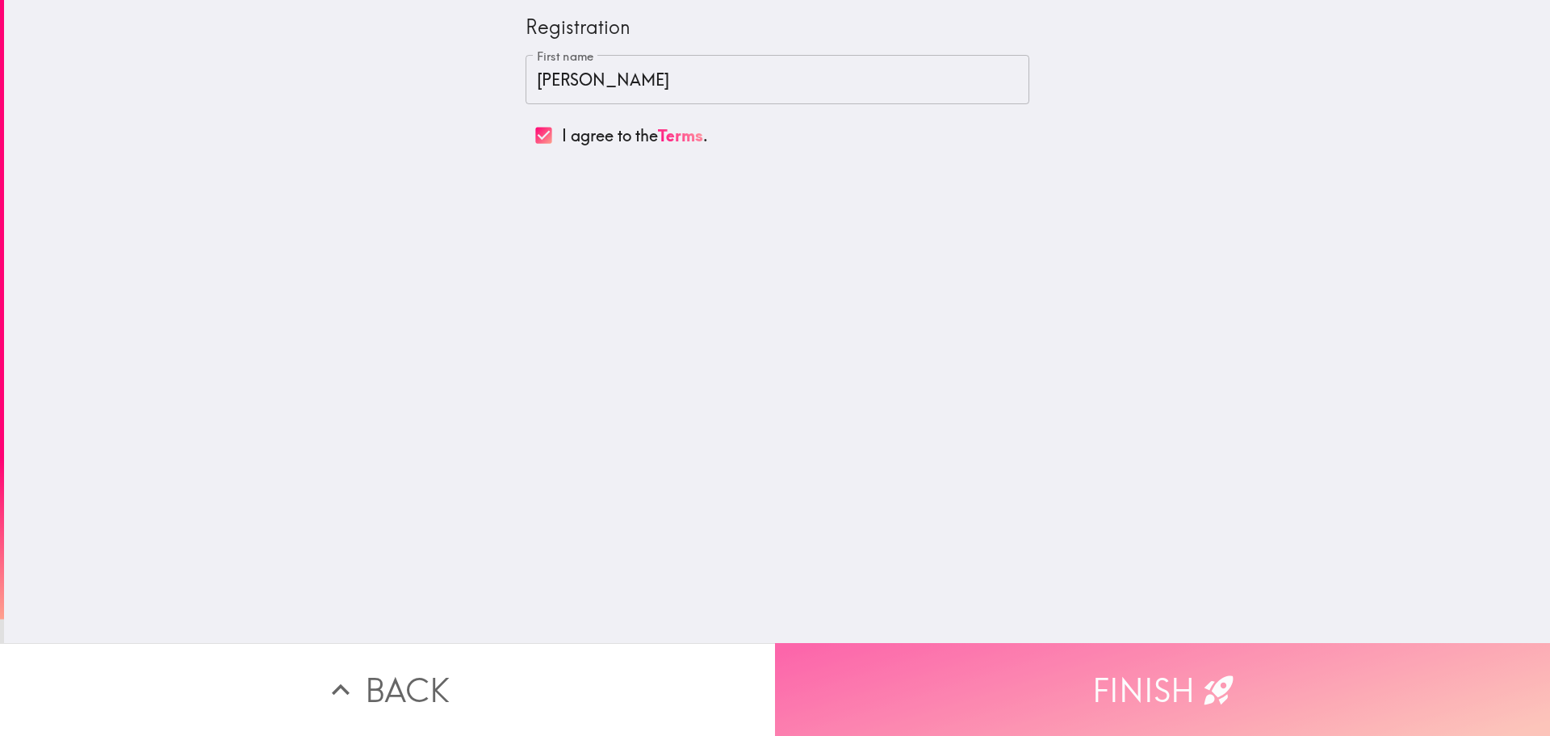
click at [1169, 652] on button "Finish" at bounding box center [1162, 689] width 775 height 93
